Goal: Task Accomplishment & Management: Use online tool/utility

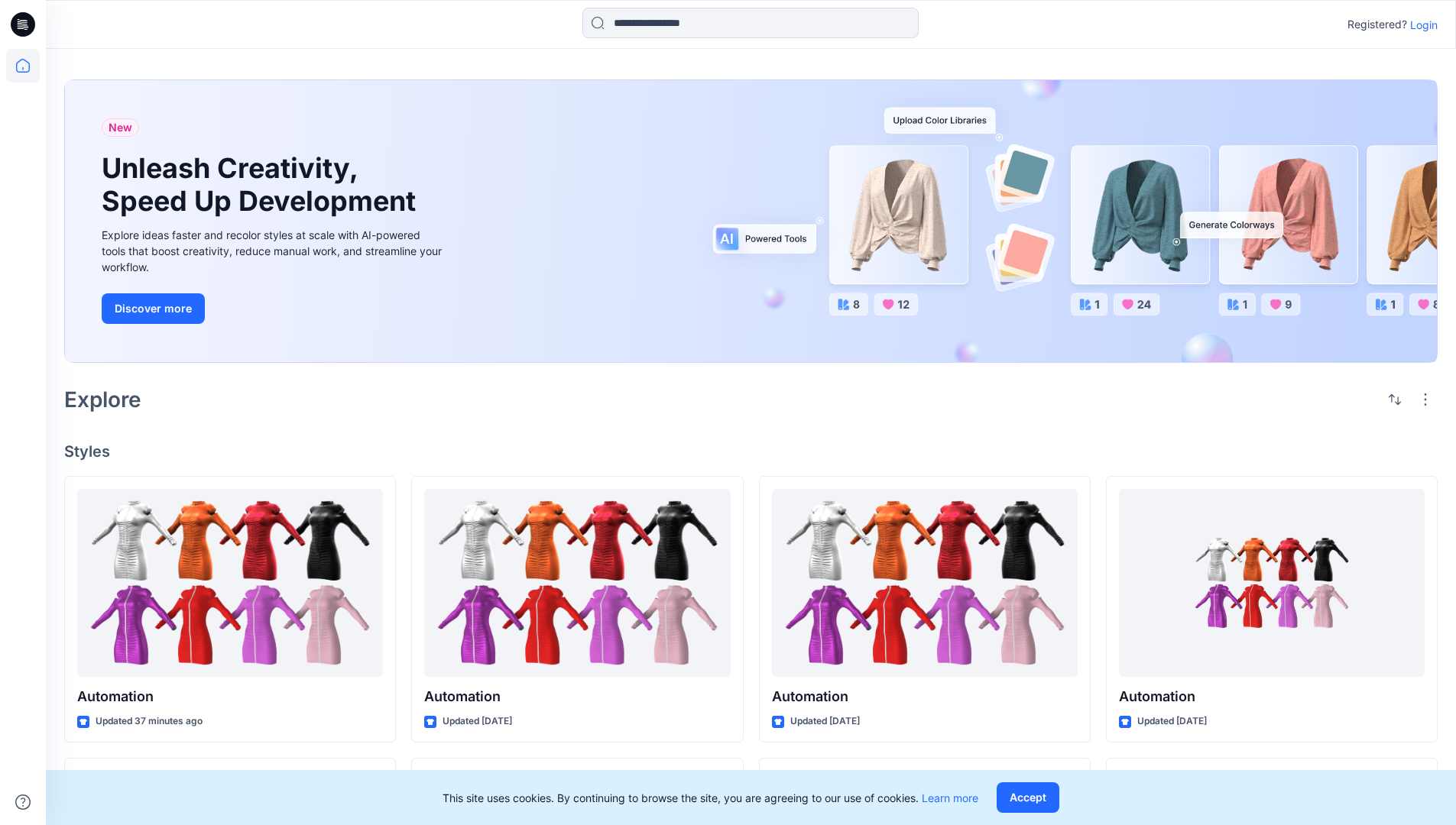
click at [1421, 25] on p "Login" at bounding box center [1424, 25] width 28 height 16
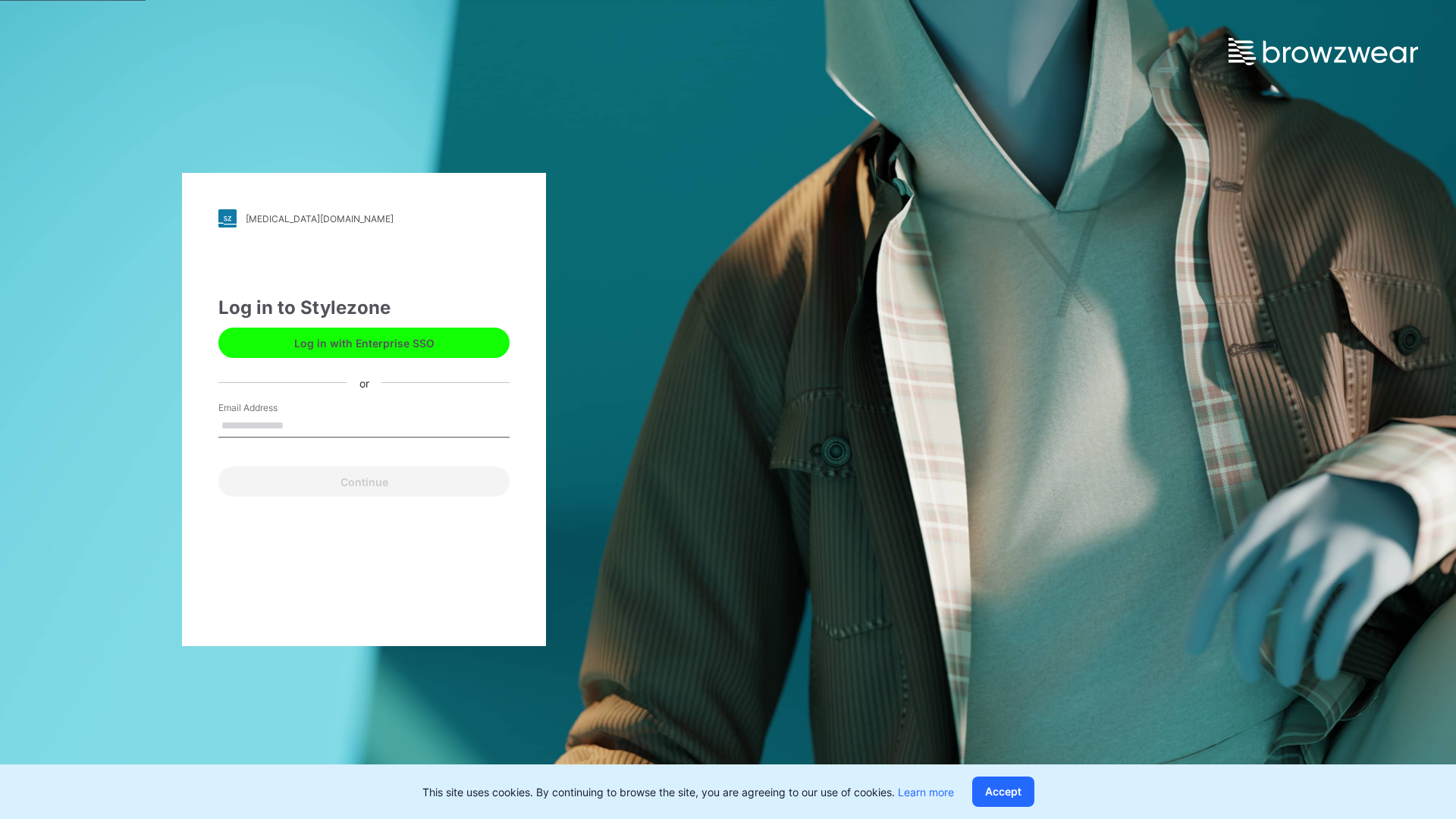
click at [299, 425] on input "Email Address" at bounding box center [364, 426] width 291 height 23
type input "**********"
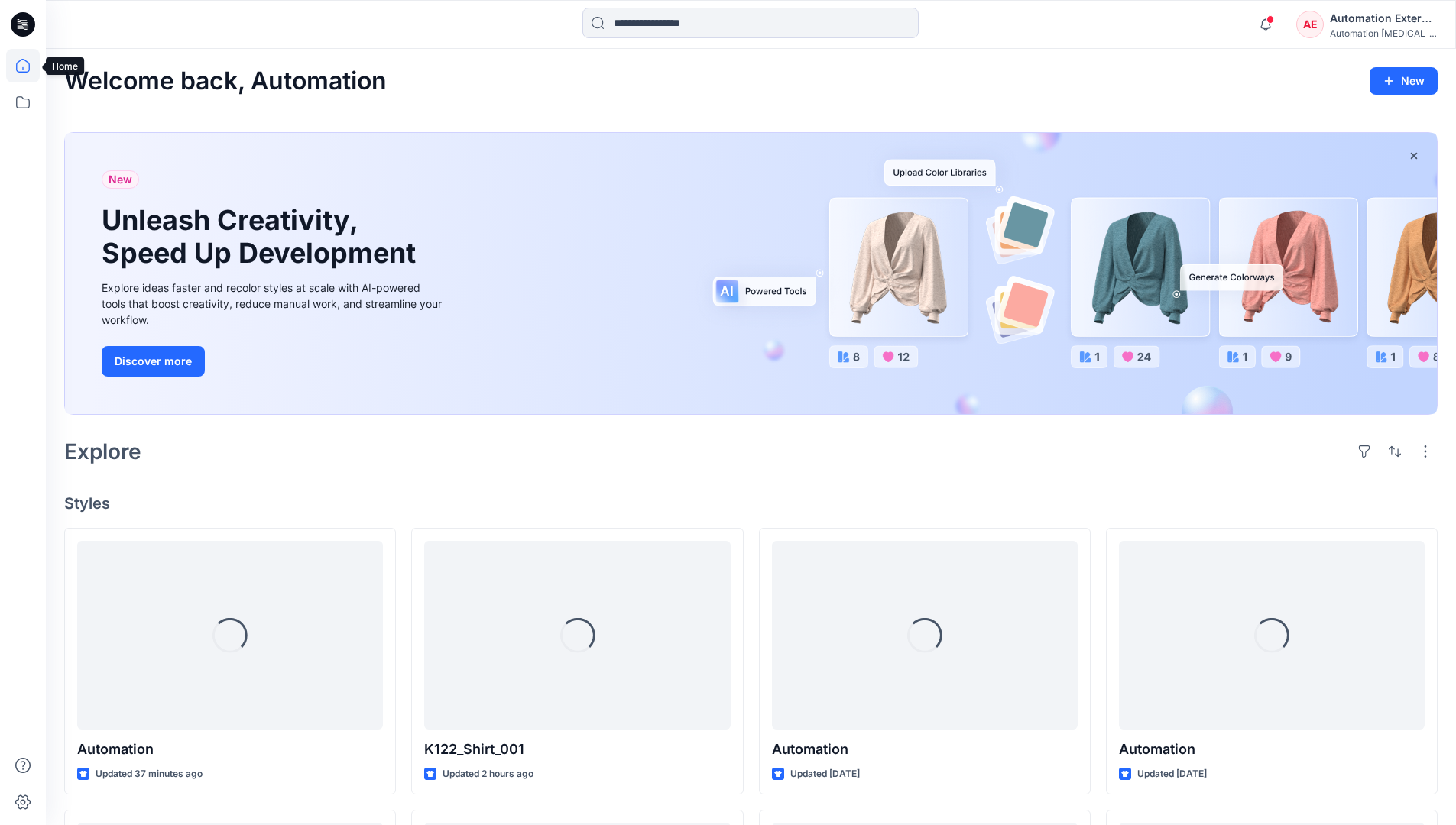
click at [29, 65] on icon at bounding box center [23, 65] width 14 height 14
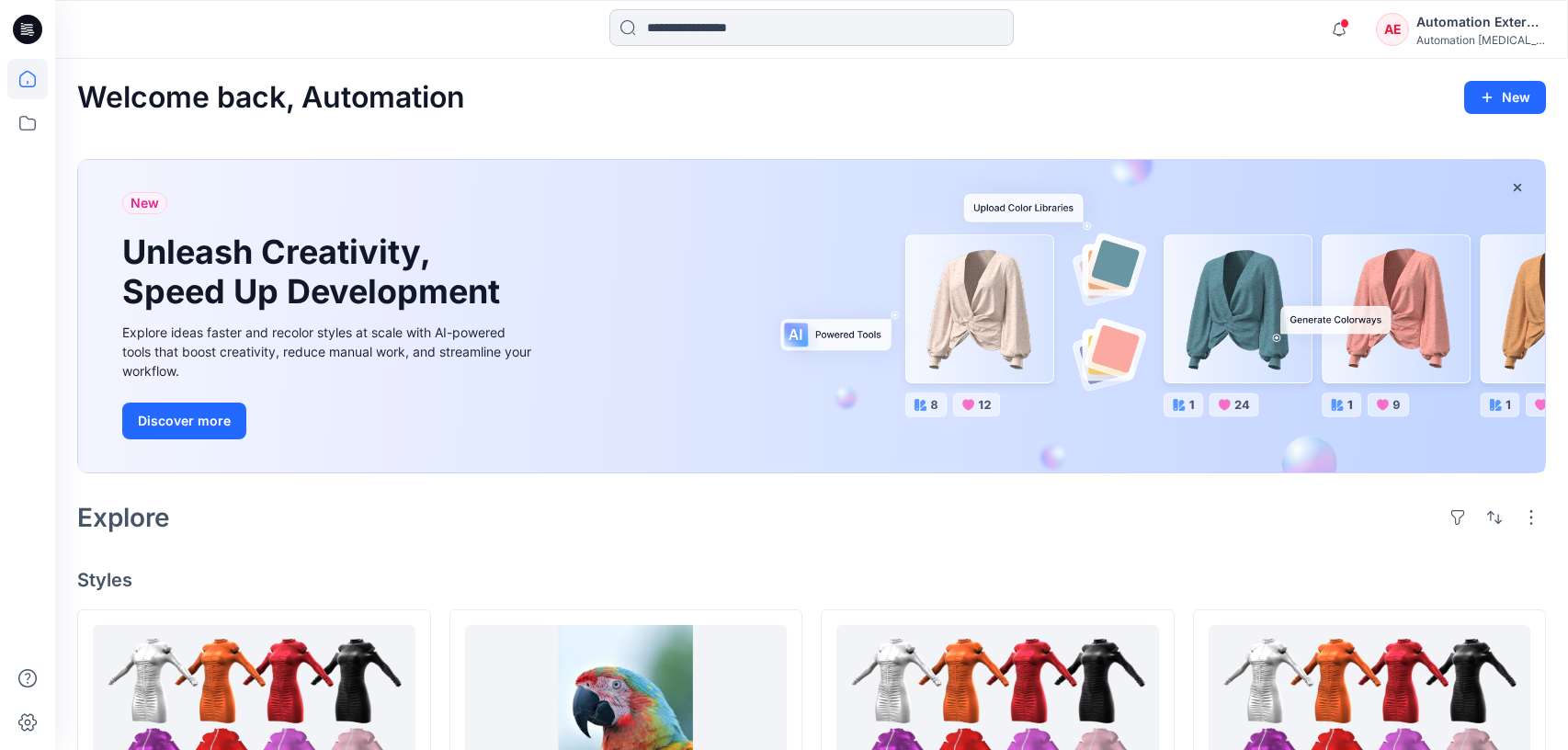
click at [716, 37] on input at bounding box center [811, 28] width 404 height 37
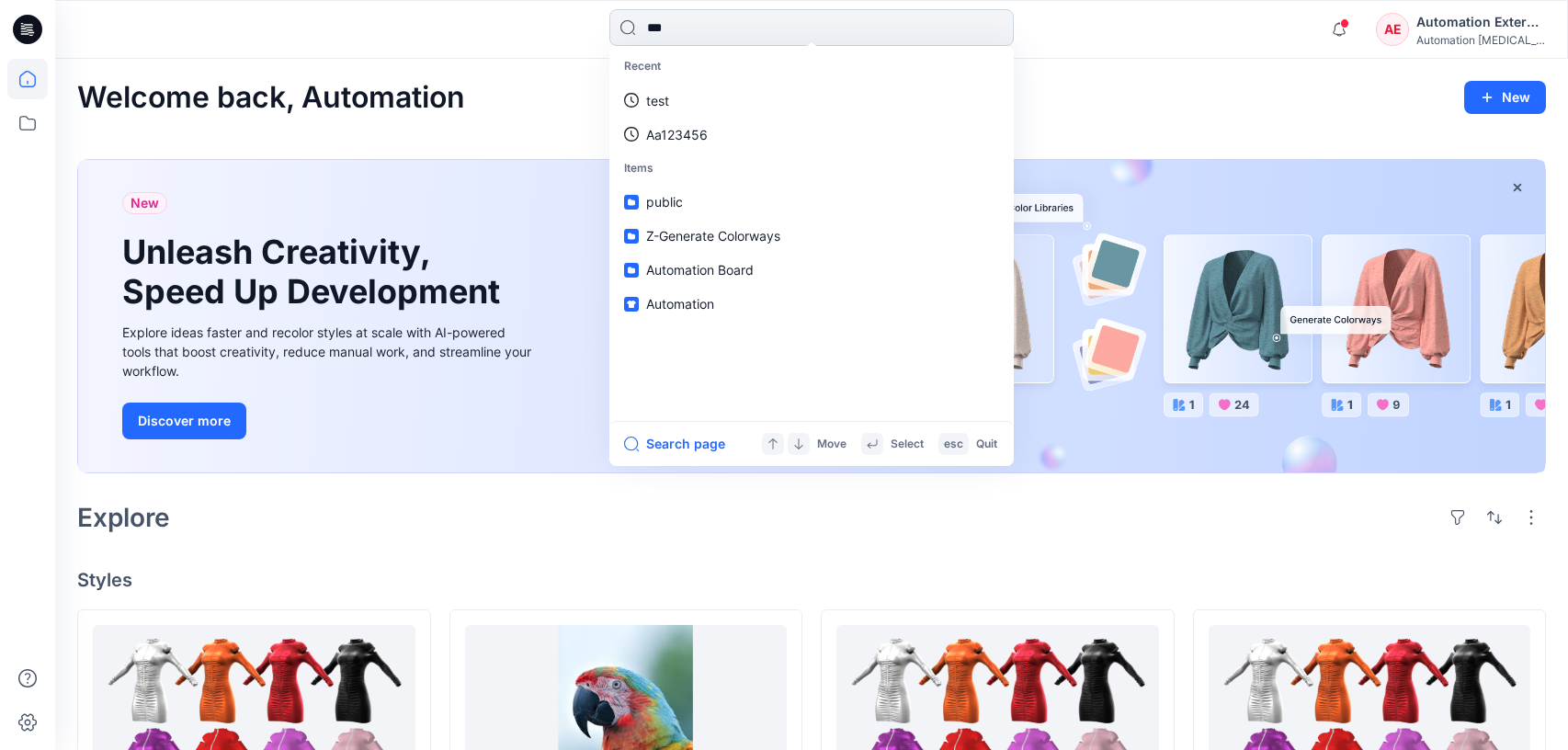
type input "****"
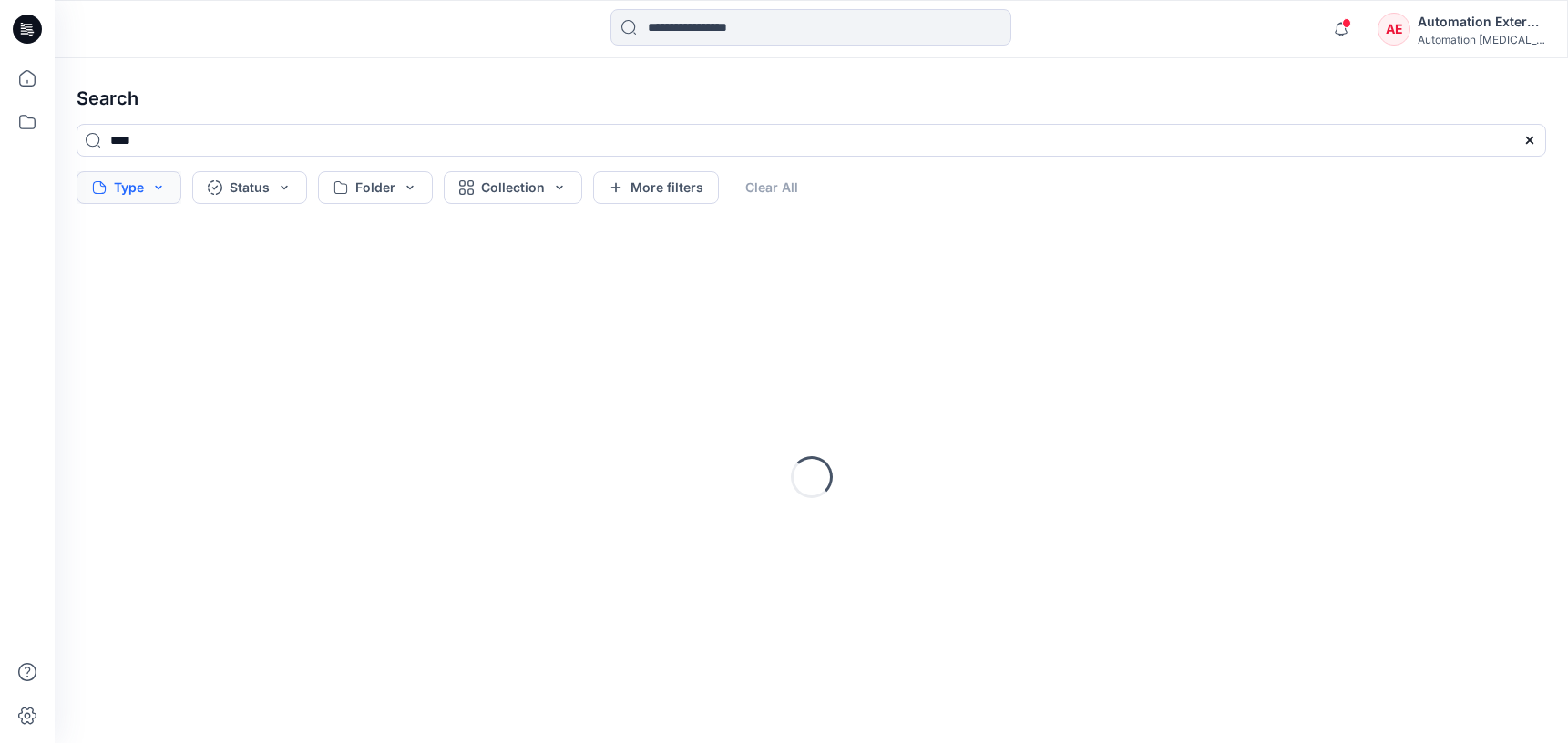
click at [137, 191] on button "Type" at bounding box center [128, 188] width 105 height 33
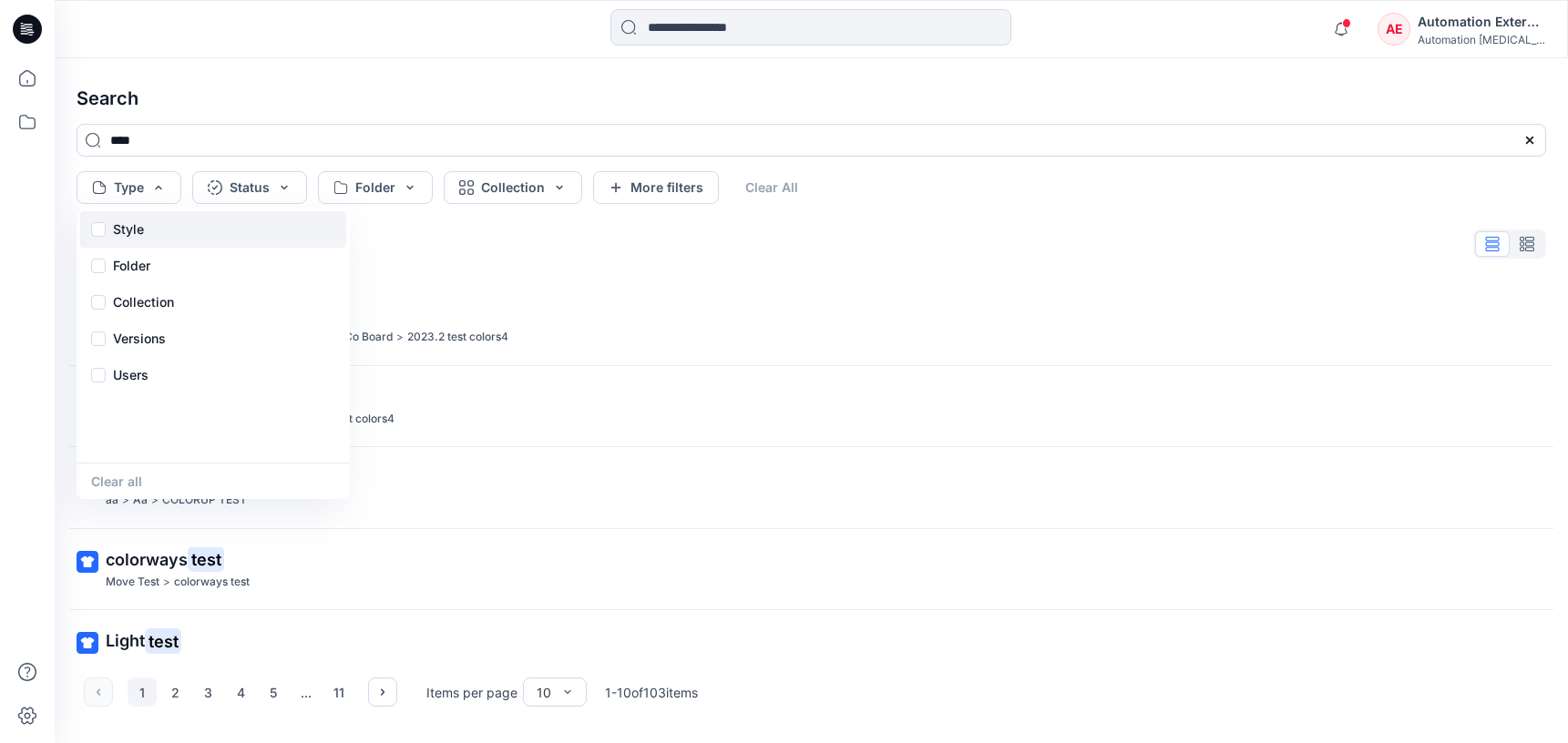
click at [134, 235] on p "Style" at bounding box center [128, 229] width 31 height 22
click at [156, 271] on div "Folder" at bounding box center [213, 266] width 266 height 37
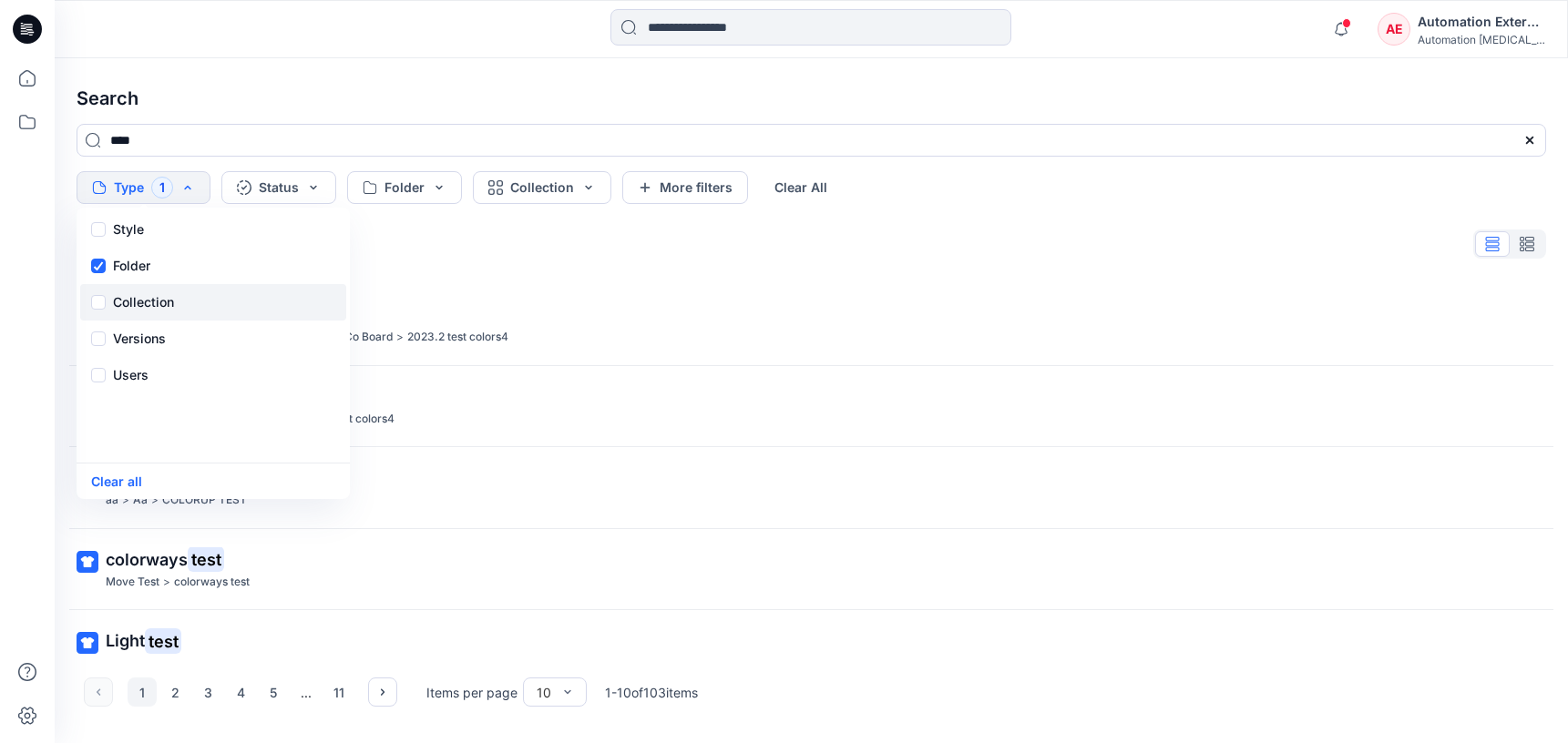
click at [158, 294] on p "Collection" at bounding box center [143, 303] width 61 height 22
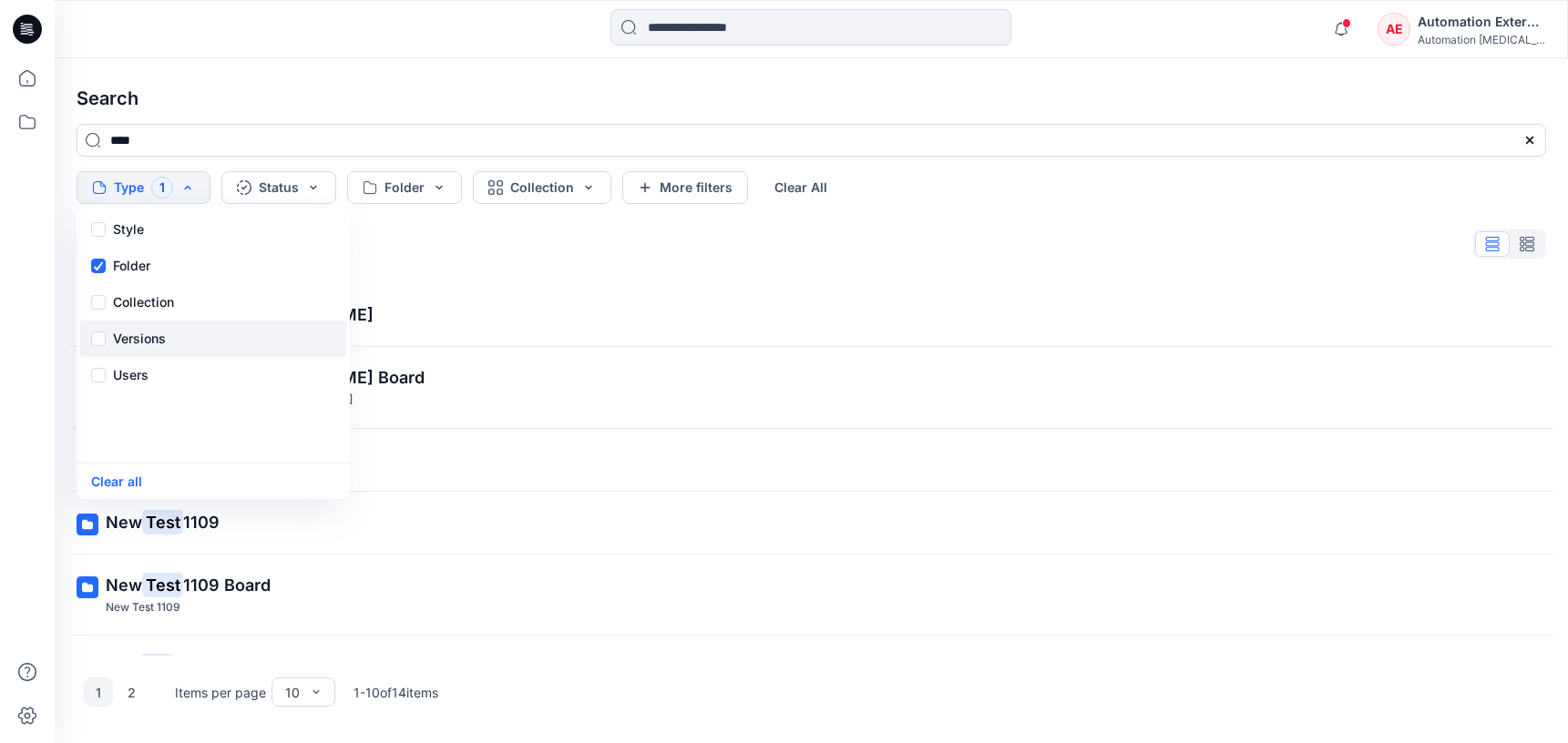
click at [163, 333] on p "Versions" at bounding box center [139, 338] width 53 height 22
click at [150, 383] on div "Users" at bounding box center [213, 375] width 266 height 37
click at [293, 195] on button "Status" at bounding box center [278, 188] width 115 height 33
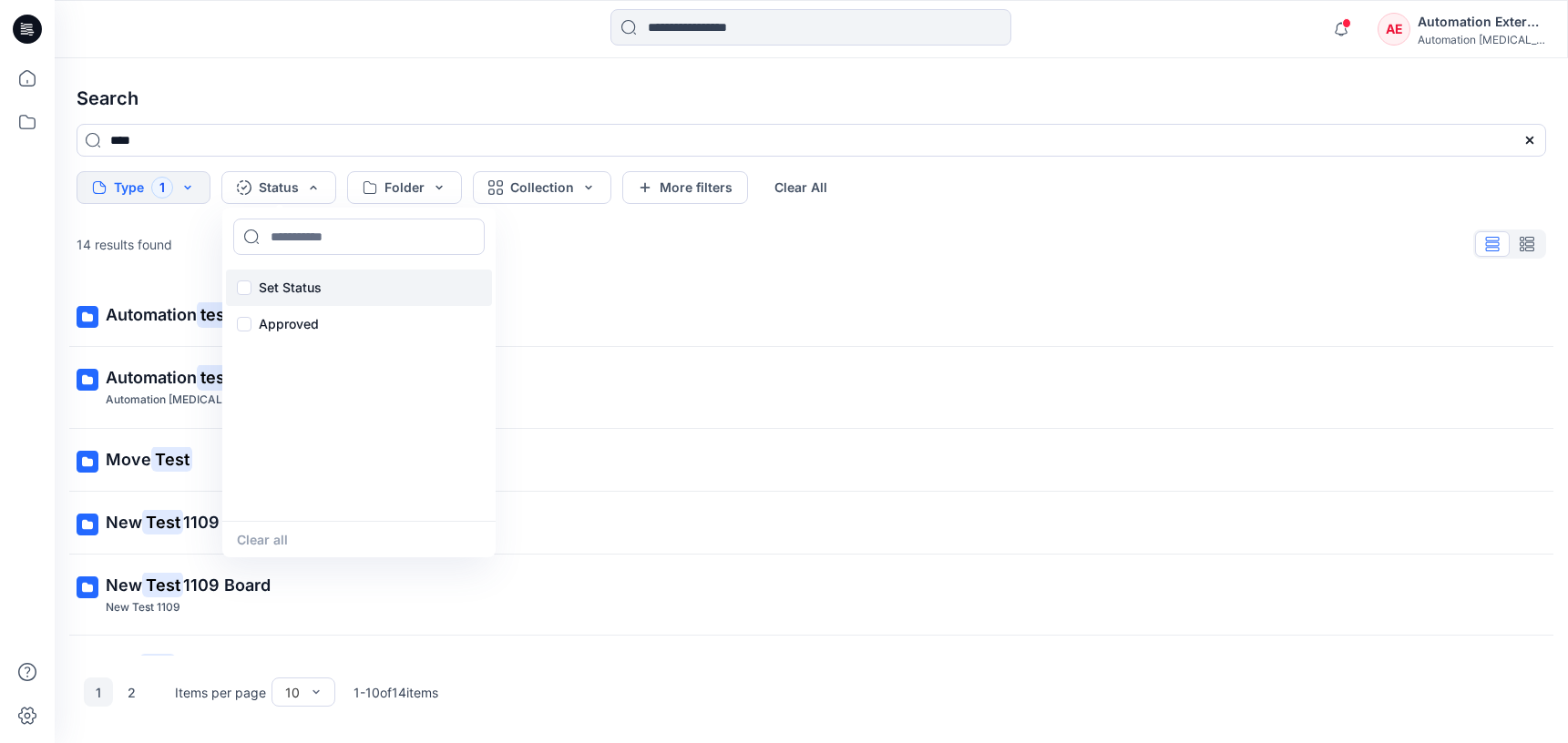
click at [294, 283] on p "Set Status" at bounding box center [290, 288] width 63 height 22
click at [307, 238] on input at bounding box center [359, 237] width 251 height 37
type input "**********"
click at [290, 285] on p "Set Status" at bounding box center [290, 288] width 63 height 22
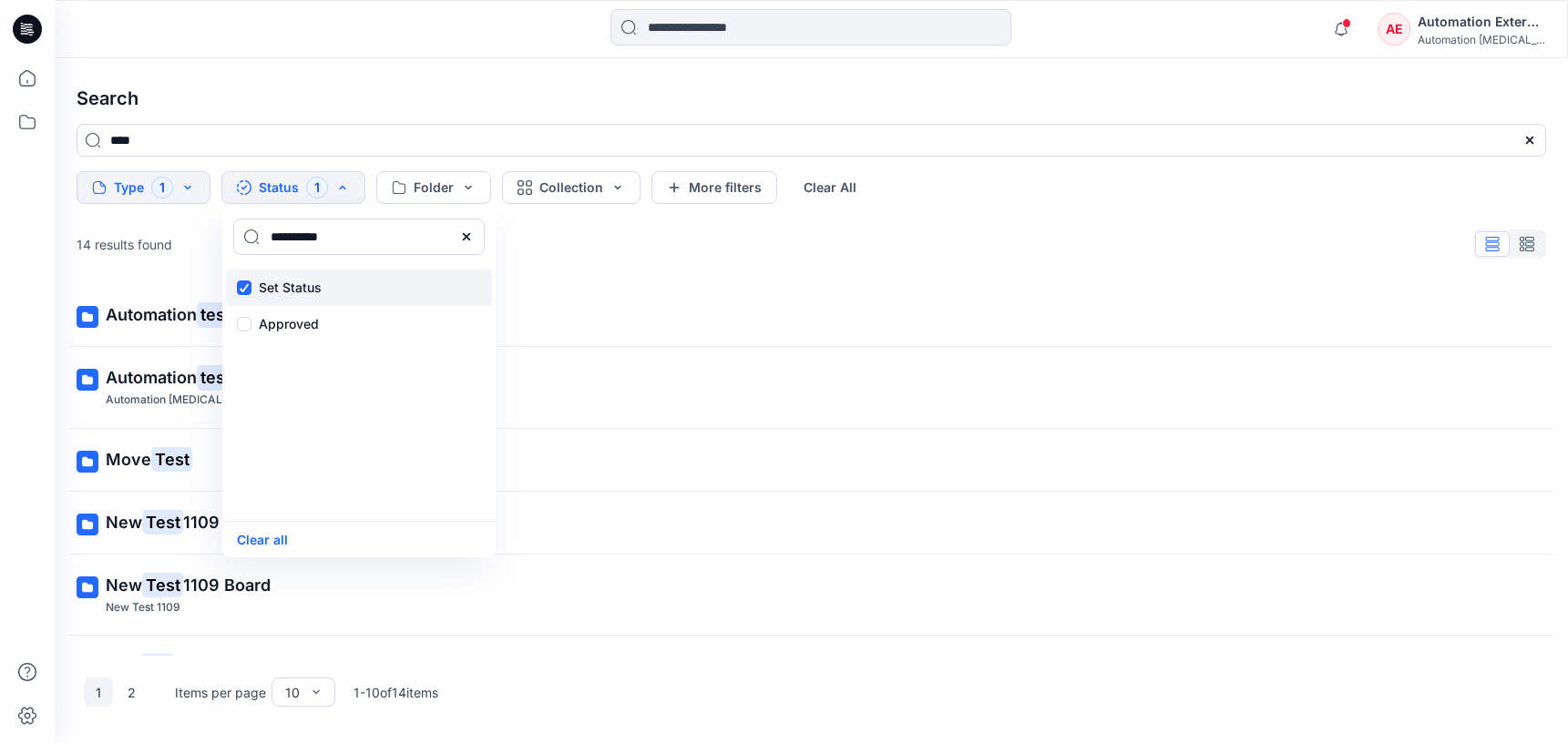
click at [290, 285] on p "Set Status" at bounding box center [290, 288] width 63 height 22
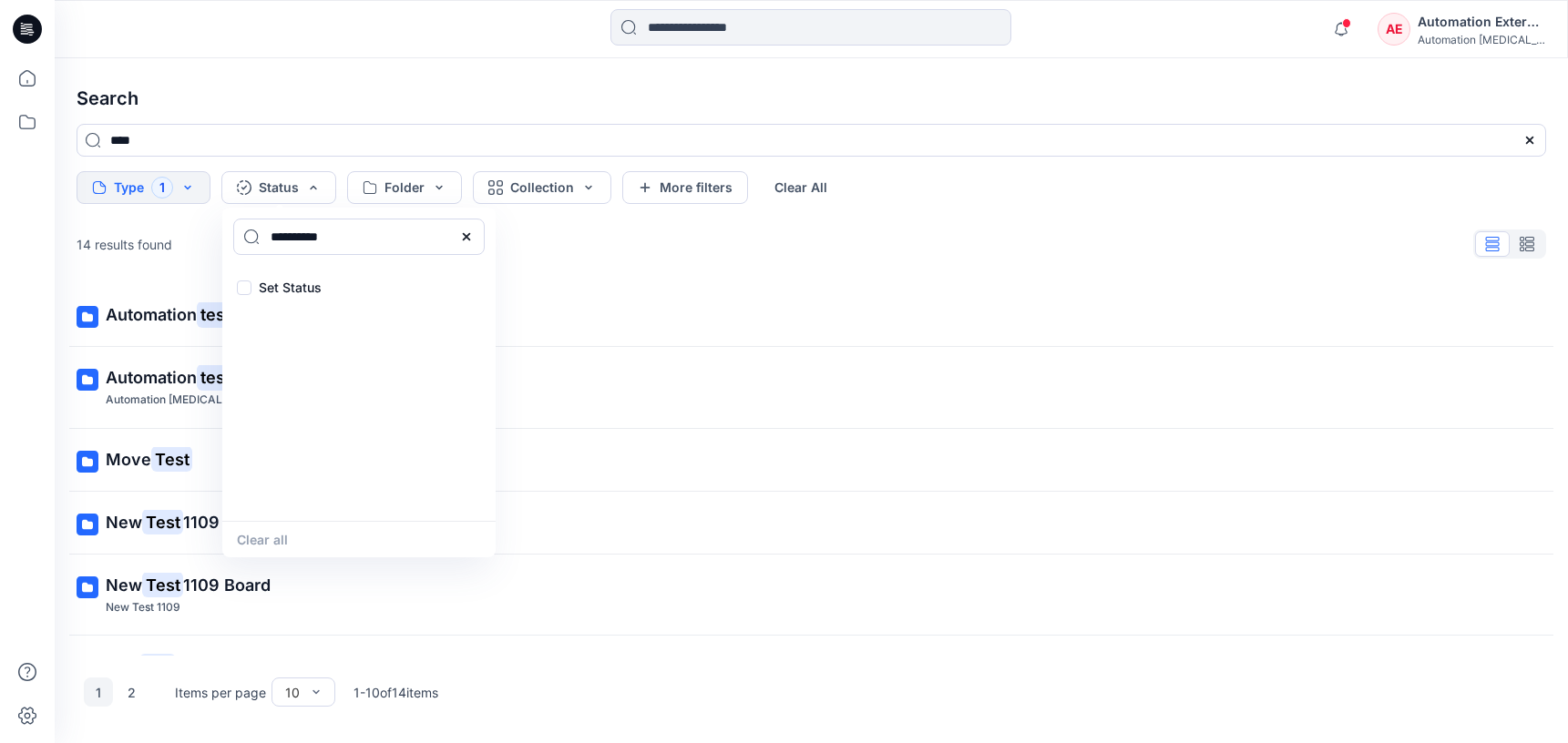
click at [471, 240] on icon at bounding box center [466, 237] width 15 height 15
click at [395, 242] on input at bounding box center [359, 237] width 251 height 37
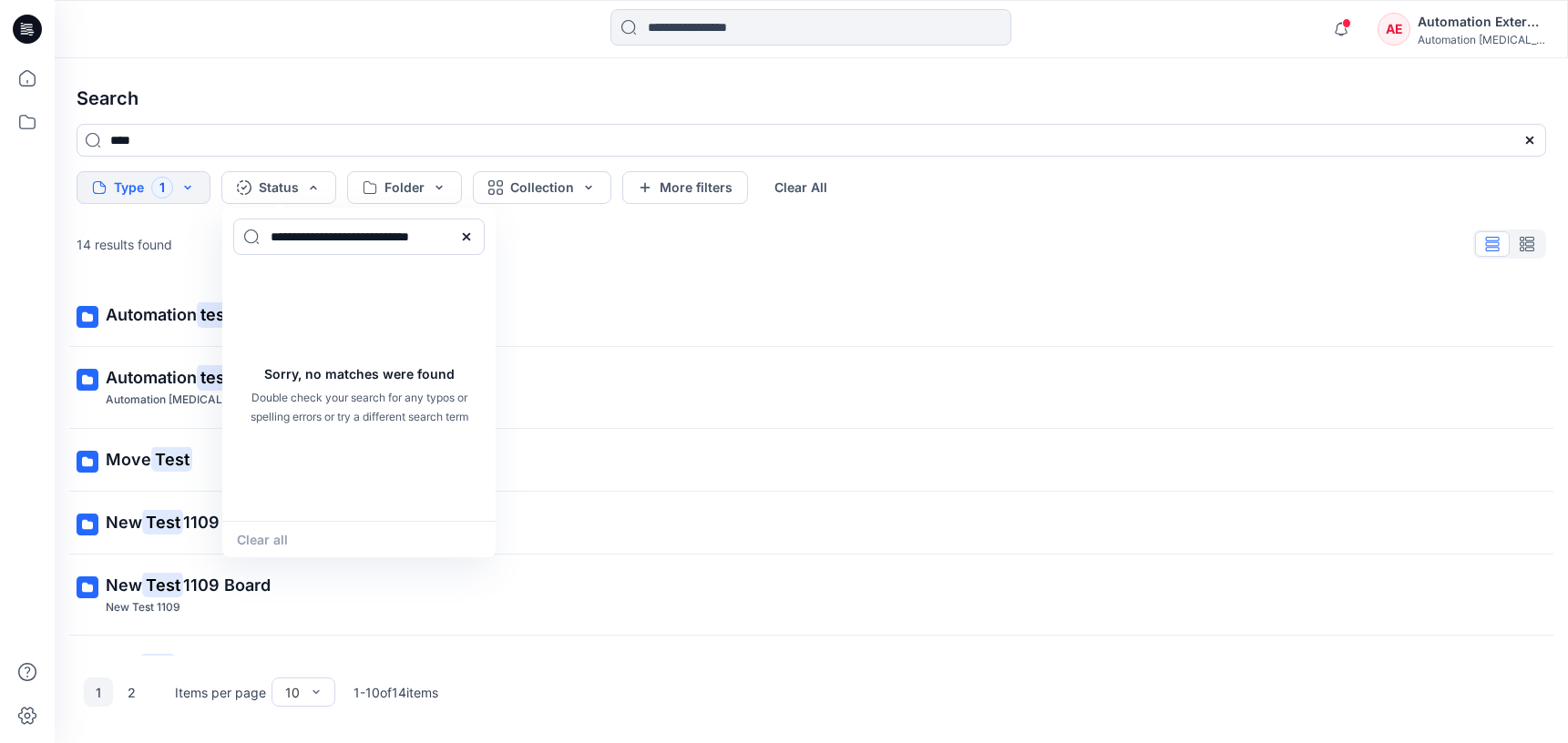
type input "**********"
click at [282, 534] on div "Clear all" at bounding box center [359, 539] width 273 height 37
click at [472, 237] on icon at bounding box center [466, 237] width 15 height 15
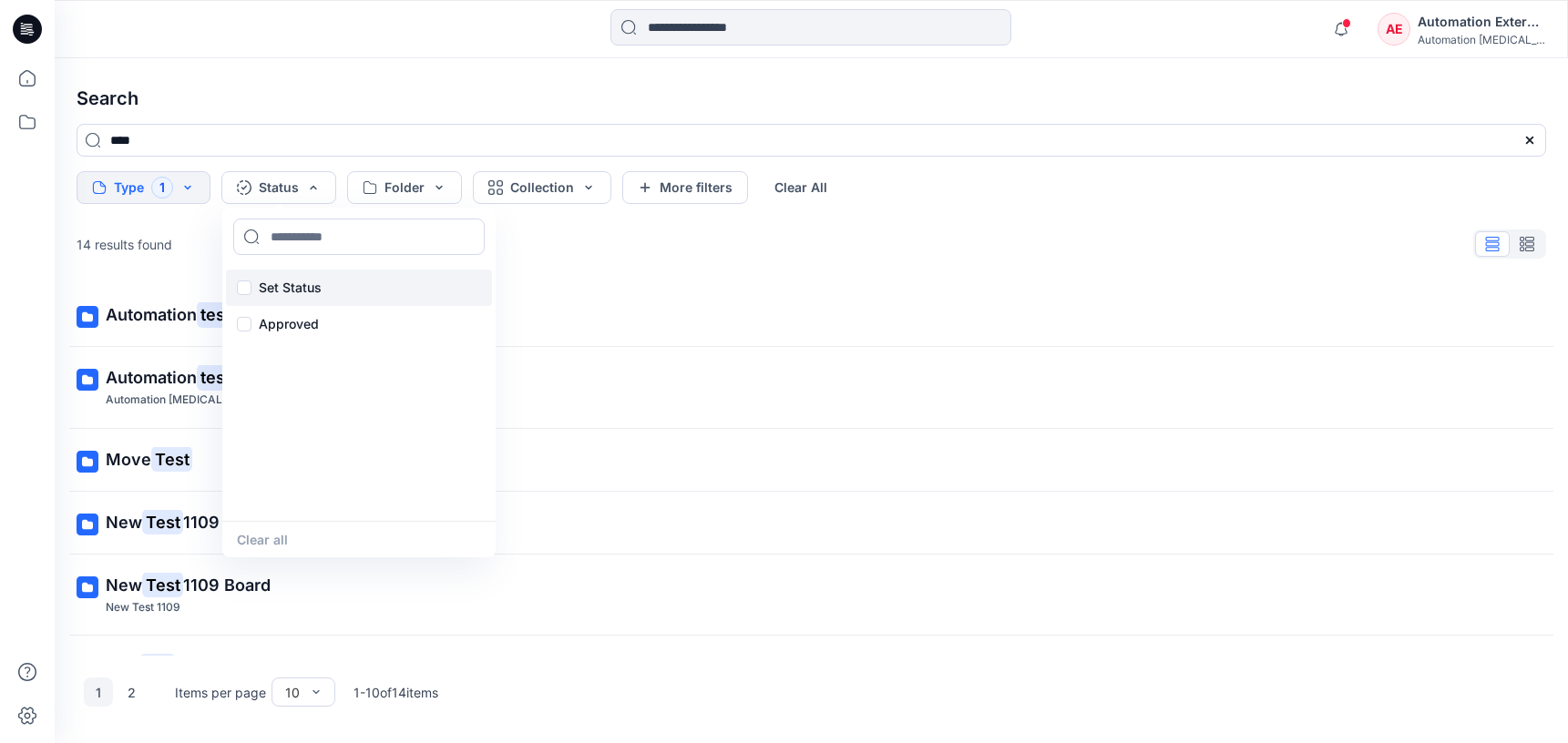
click at [296, 284] on p "Set Status" at bounding box center [290, 288] width 63 height 22
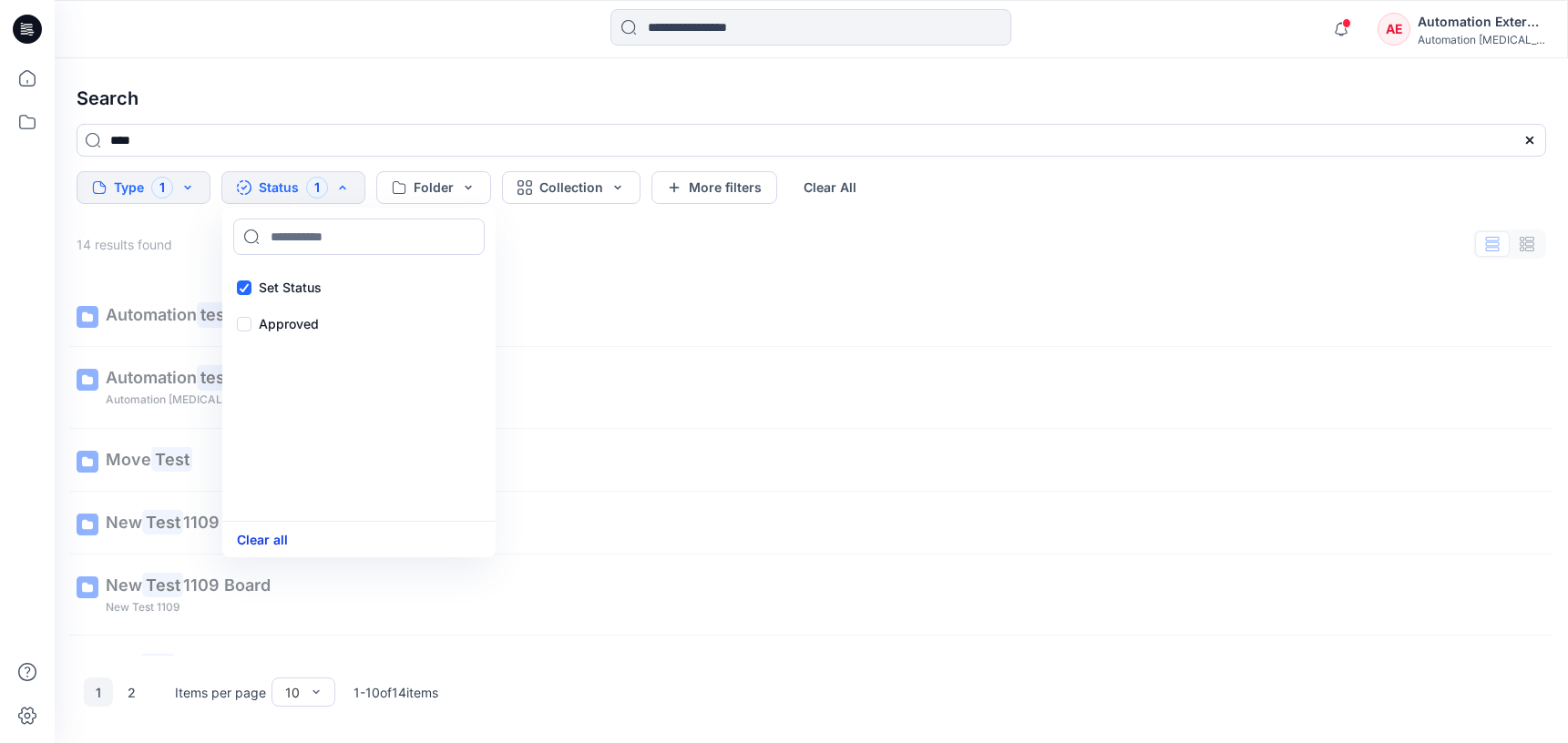
click at [281, 541] on button "Clear all" at bounding box center [262, 539] width 51 height 21
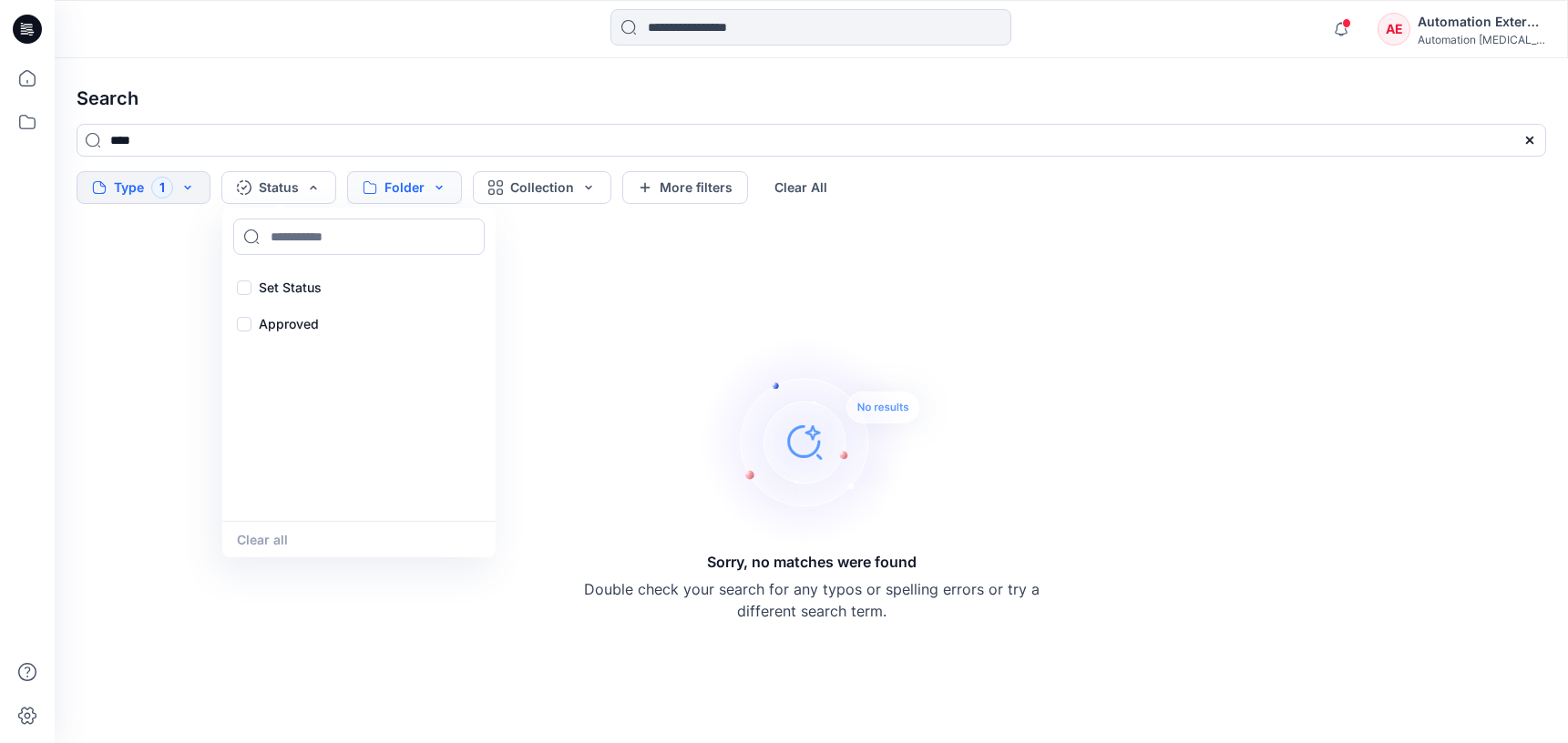
click at [418, 188] on button "Folder" at bounding box center [404, 188] width 115 height 33
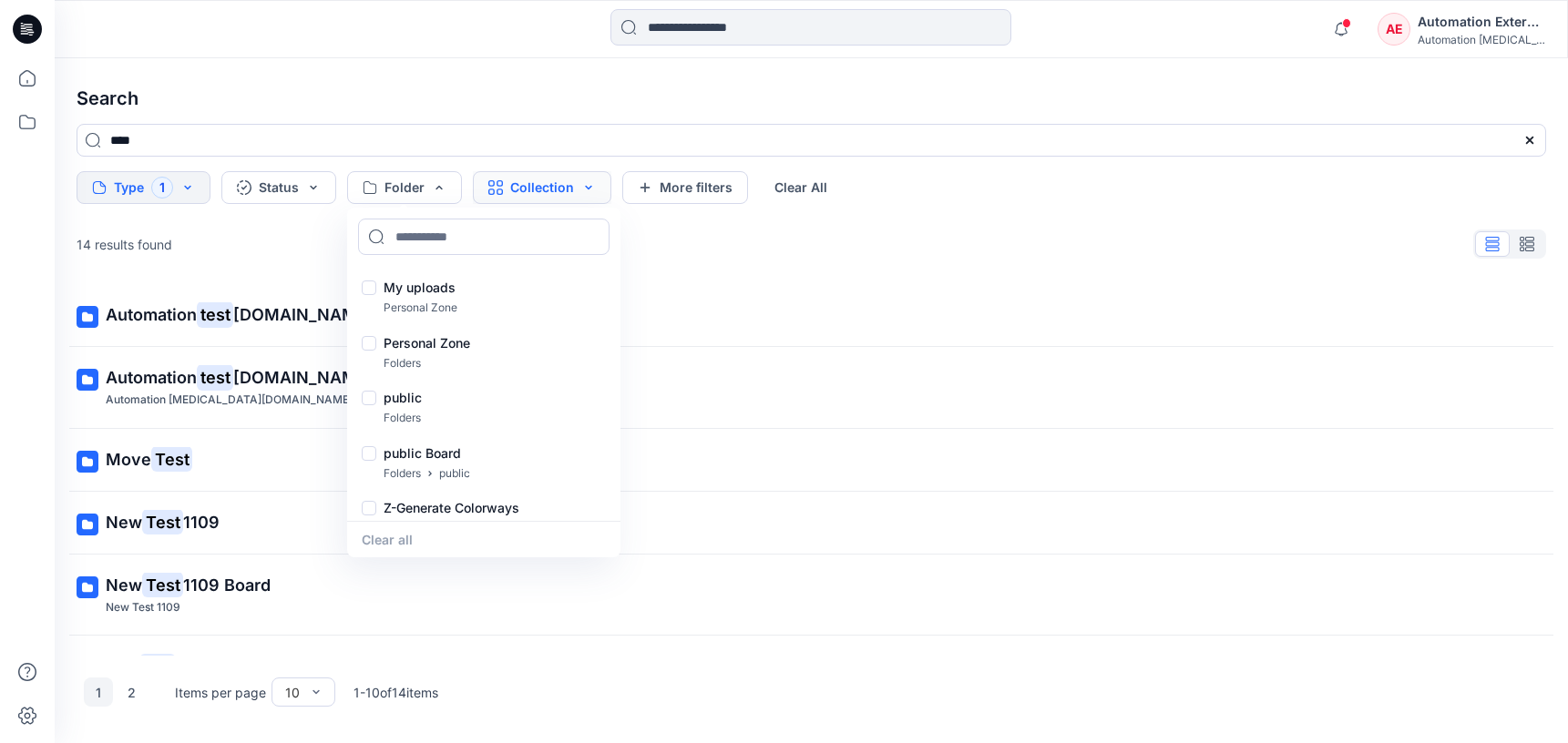
click at [521, 193] on button "Collection" at bounding box center [541, 188] width 139 height 33
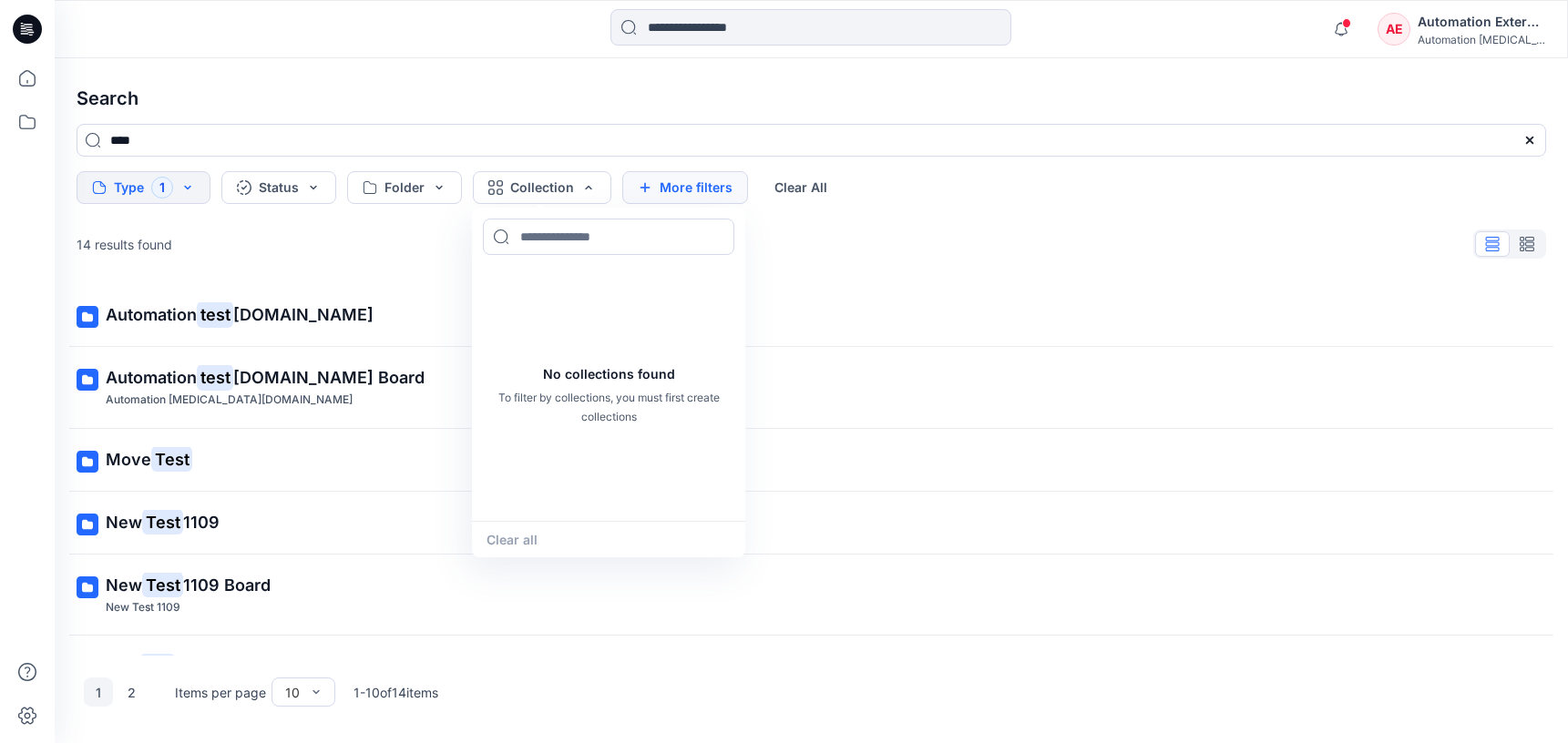
click at [724, 183] on button "More filters" at bounding box center [684, 188] width 126 height 33
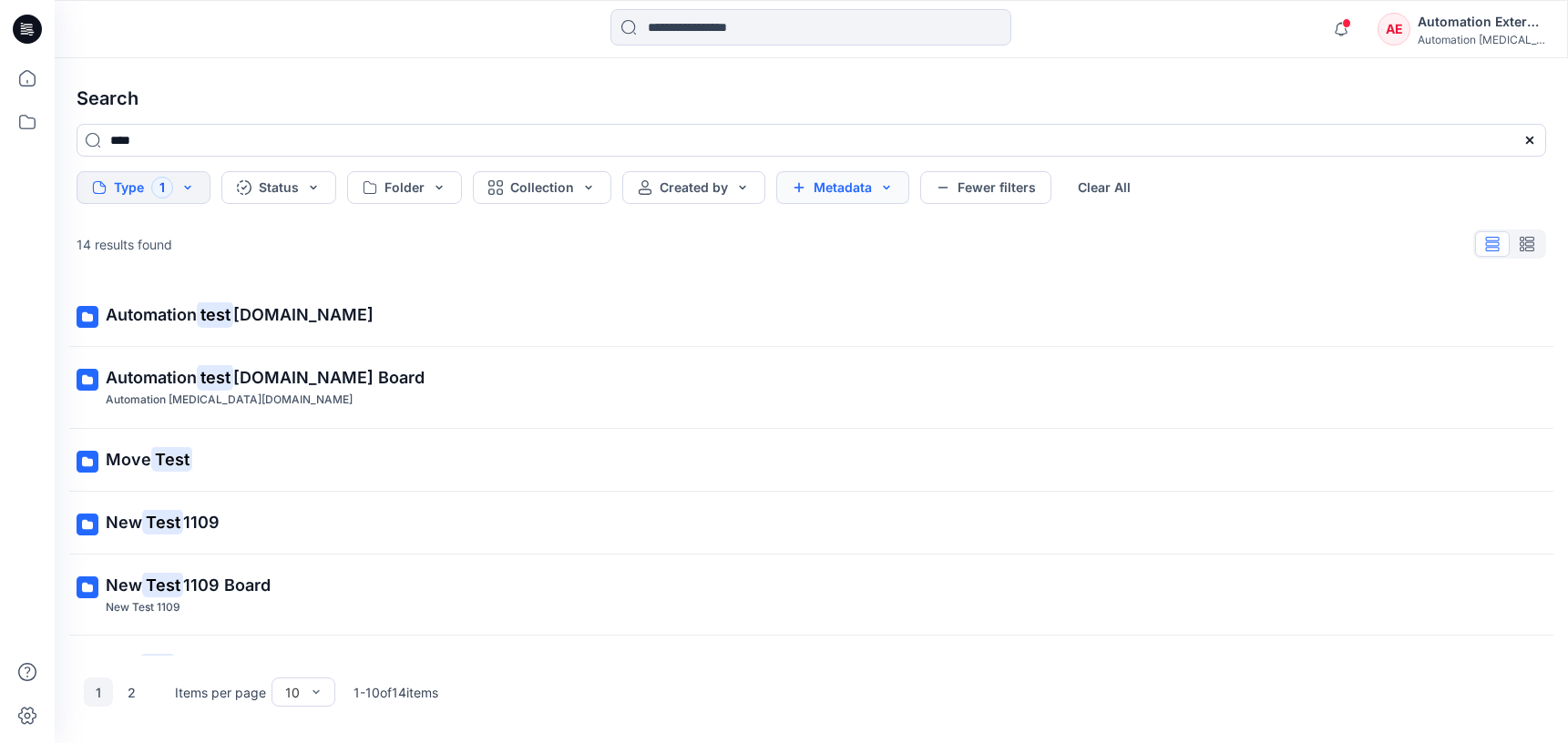
click at [796, 183] on button "Metadata" at bounding box center [842, 188] width 133 height 33
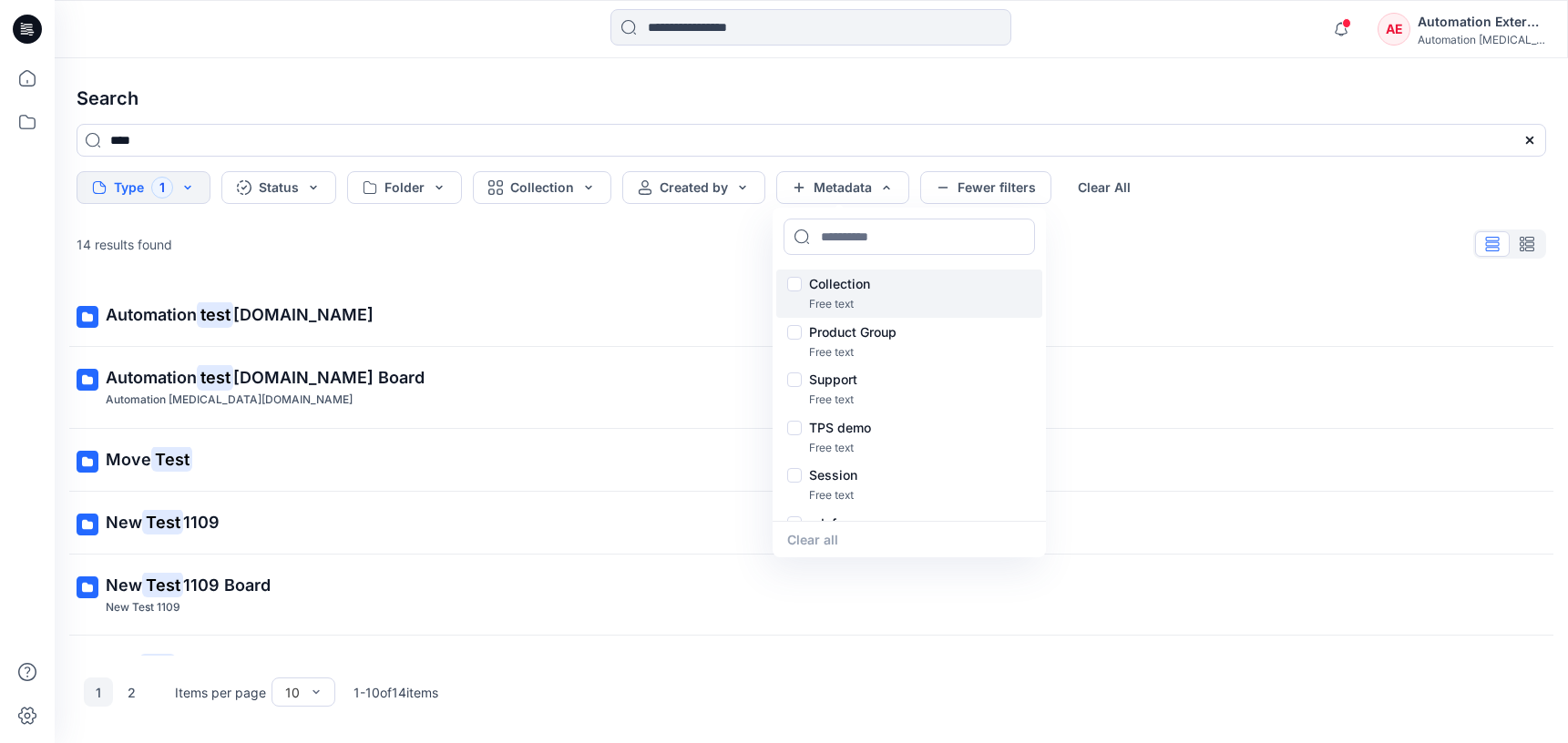
click at [846, 286] on p "Collection" at bounding box center [840, 284] width 61 height 22
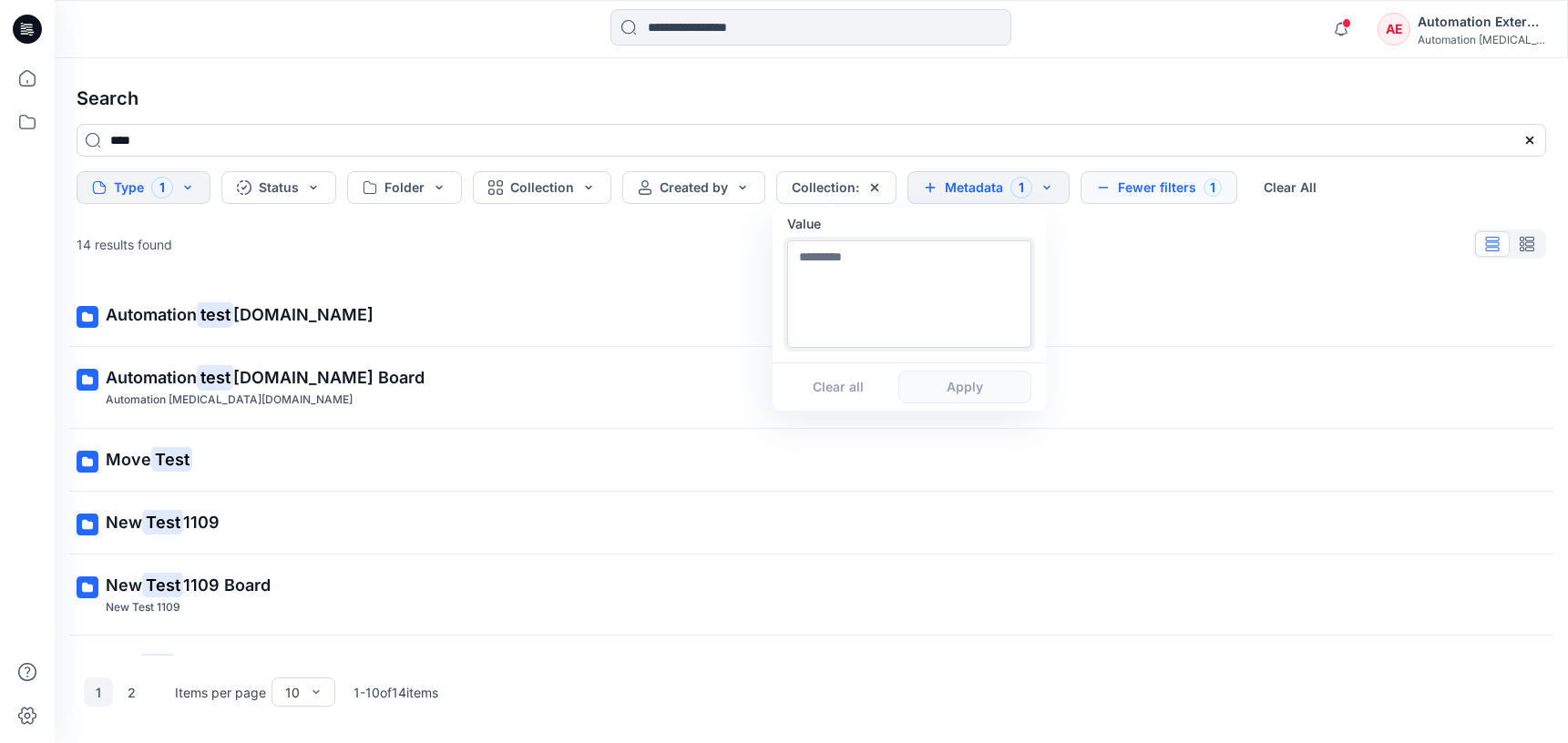
click at [846, 316] on textarea at bounding box center [909, 294] width 244 height 107
type textarea "**********"
click at [962, 397] on button "Apply" at bounding box center [964, 387] width 133 height 33
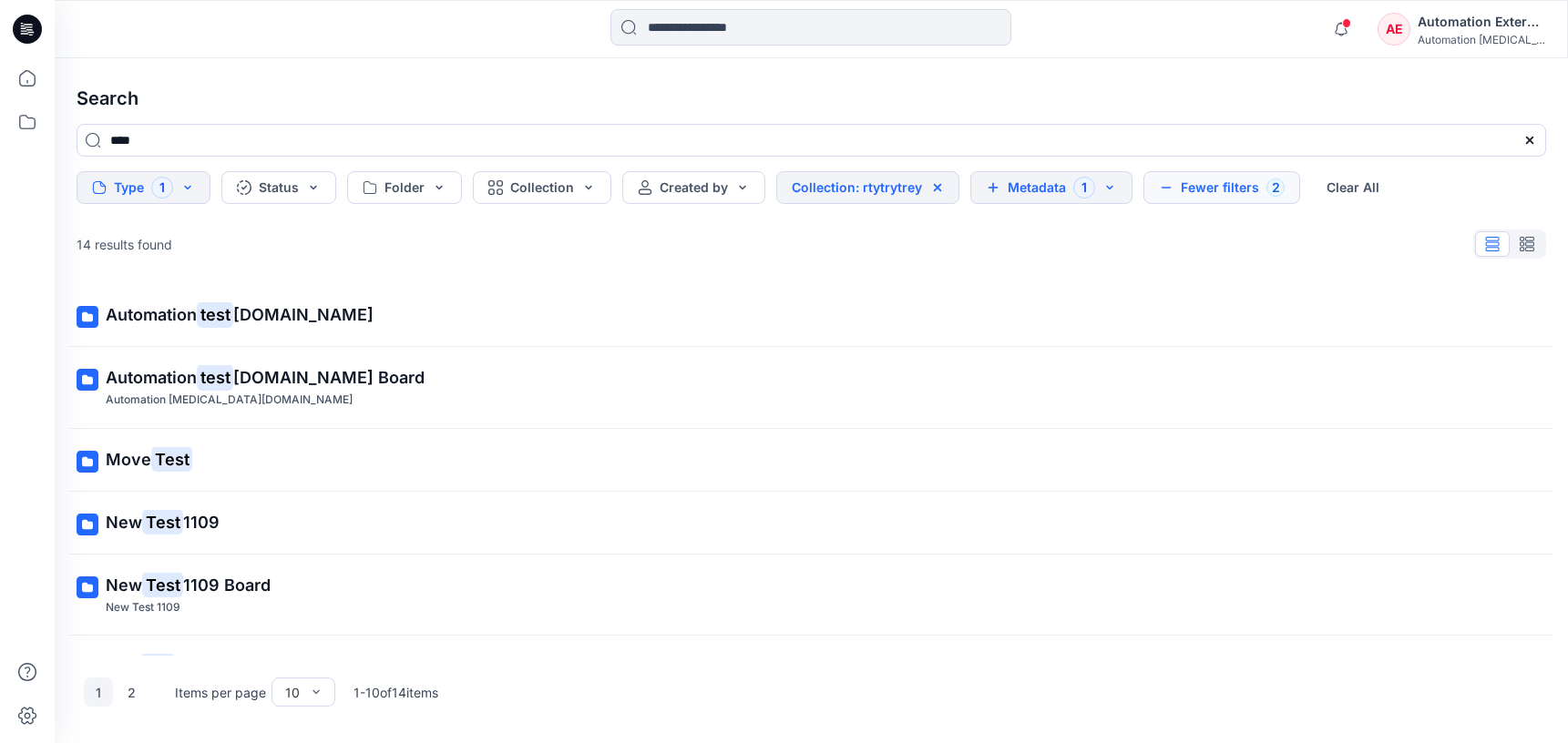
click at [1046, 191] on button "Metadata 1" at bounding box center [1051, 188] width 162 height 33
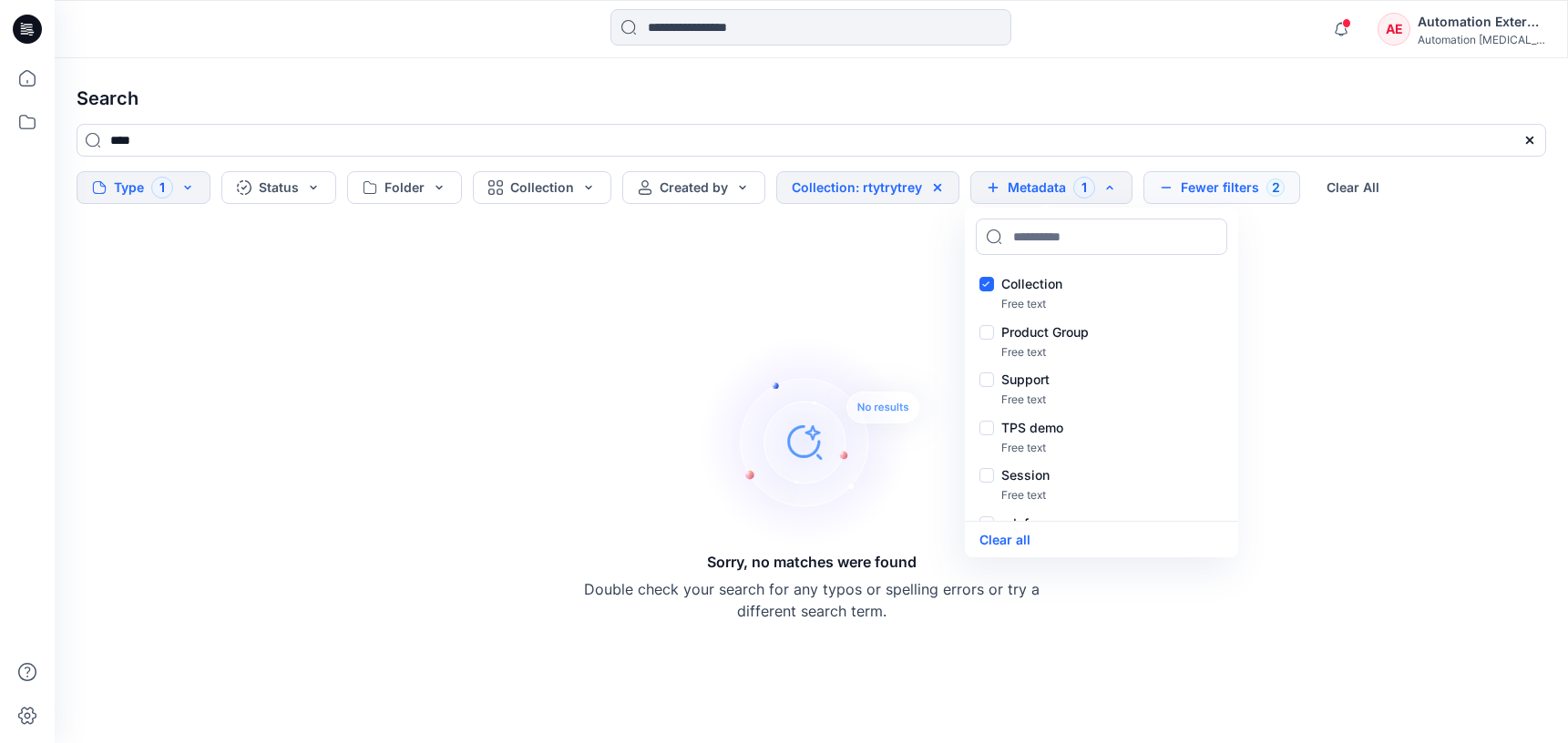
click at [1215, 183] on button "Fewer filters 2" at bounding box center [1221, 188] width 157 height 33
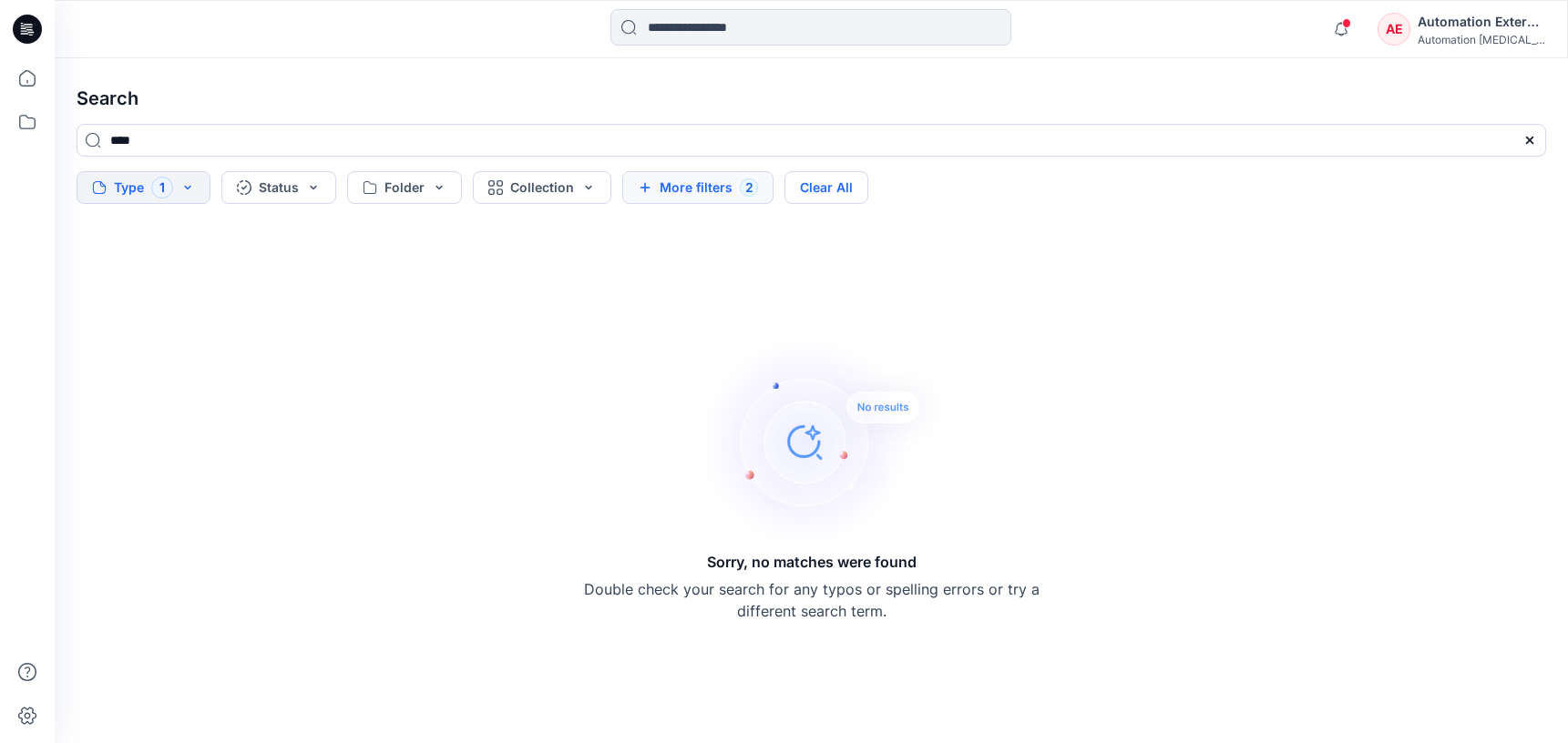
click at [853, 191] on button "Clear All" at bounding box center [826, 188] width 83 height 33
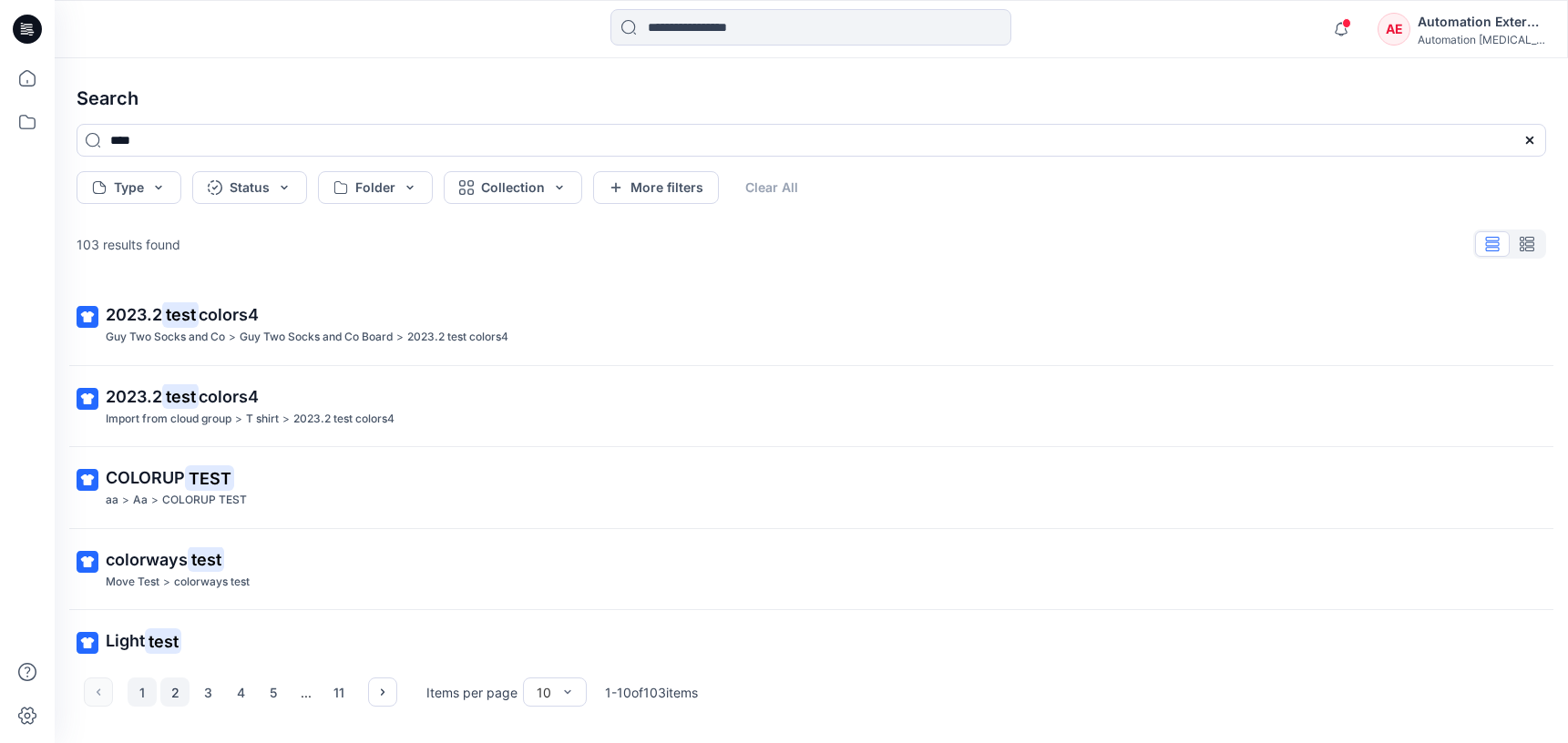
click at [170, 694] on button "2" at bounding box center [175, 693] width 29 height 29
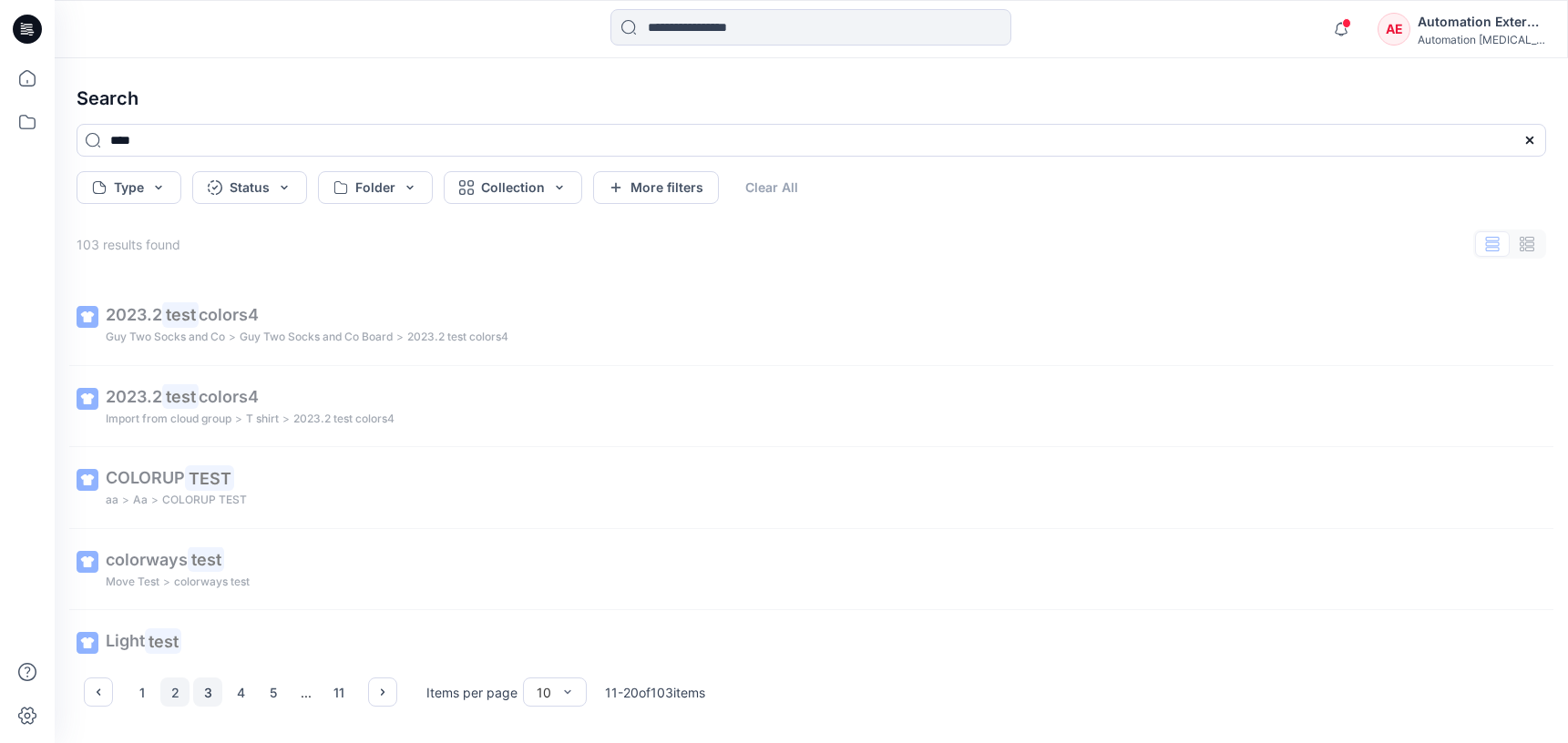
click at [211, 694] on button "3" at bounding box center [207, 693] width 29 height 29
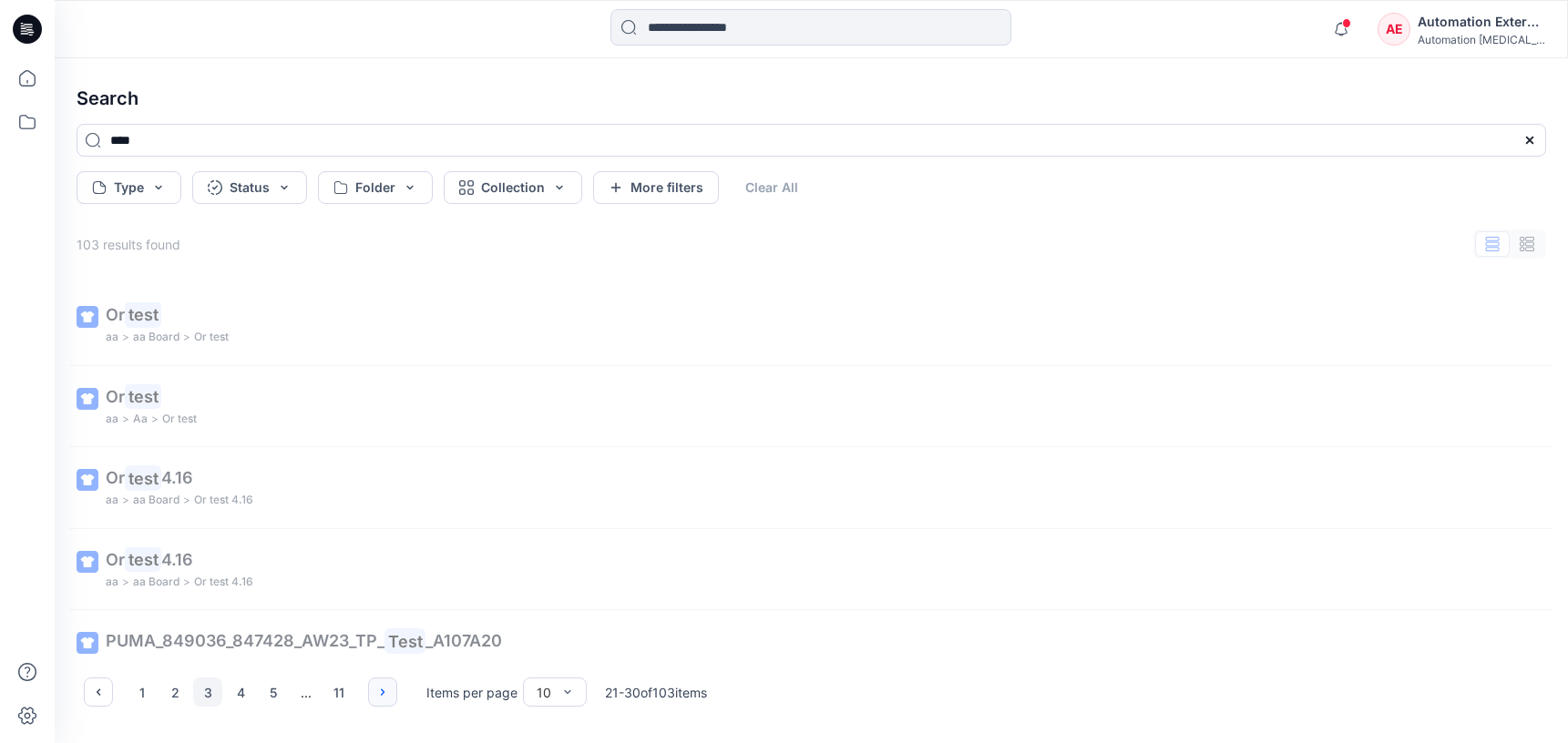
click at [381, 692] on icon "button" at bounding box center [383, 693] width 15 height 15
click at [110, 693] on button "button" at bounding box center [98, 693] width 29 height 29
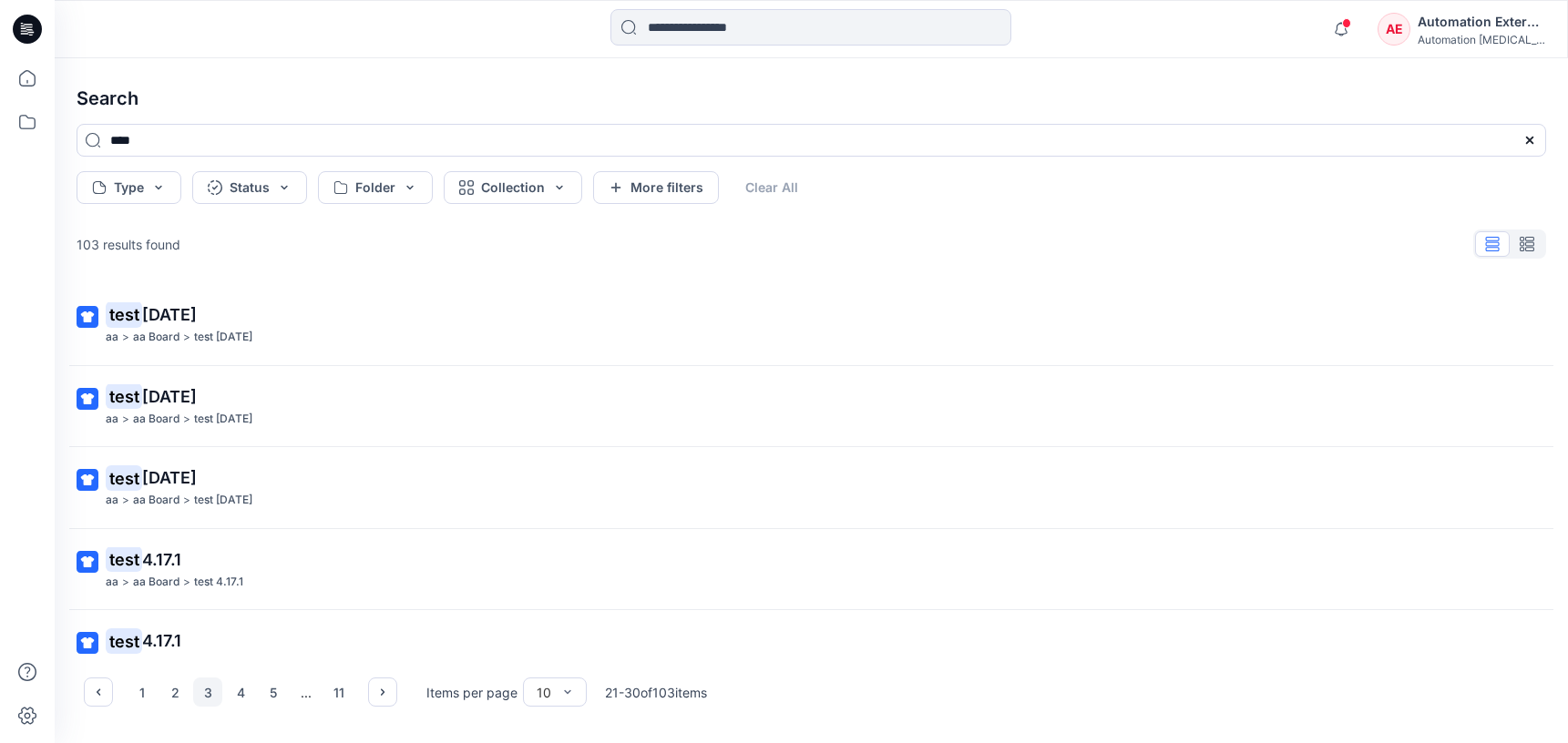
click at [1482, 28] on div "Automation External" at bounding box center [1481, 22] width 128 height 22
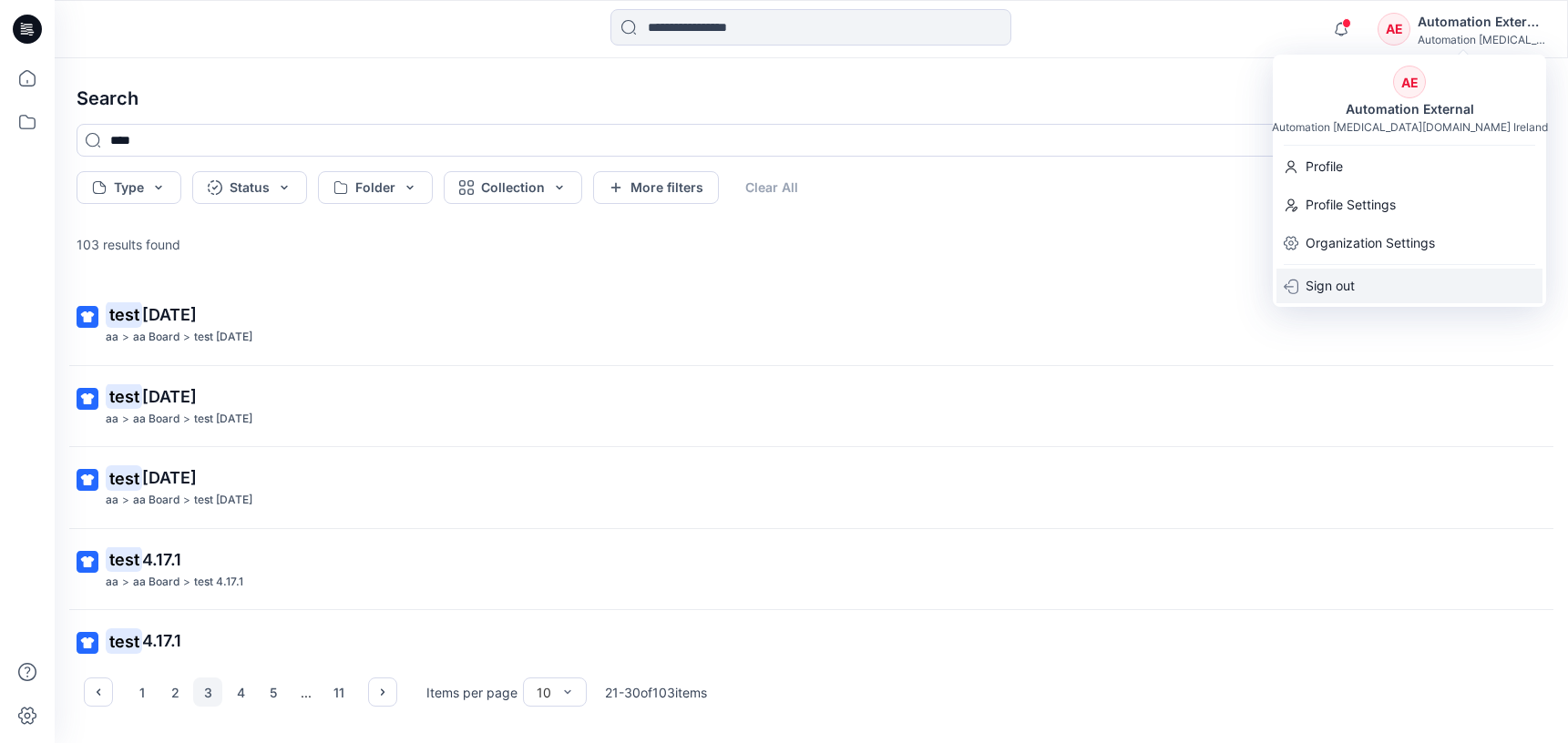
click at [1364, 283] on div "Sign out" at bounding box center [1409, 286] width 266 height 35
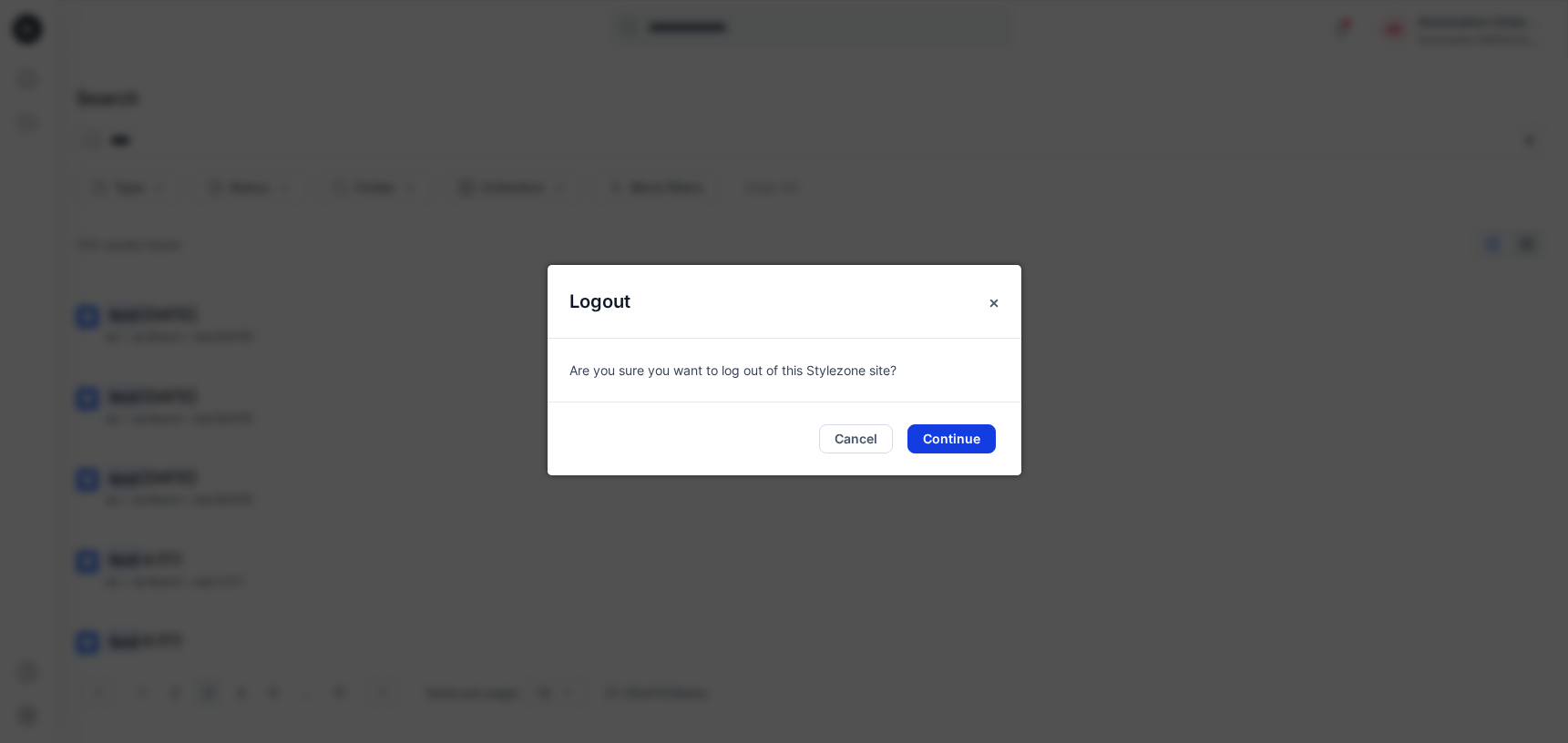
click at [962, 432] on button "Continue" at bounding box center [951, 439] width 88 height 29
